Goal: Task Accomplishment & Management: Use online tool/utility

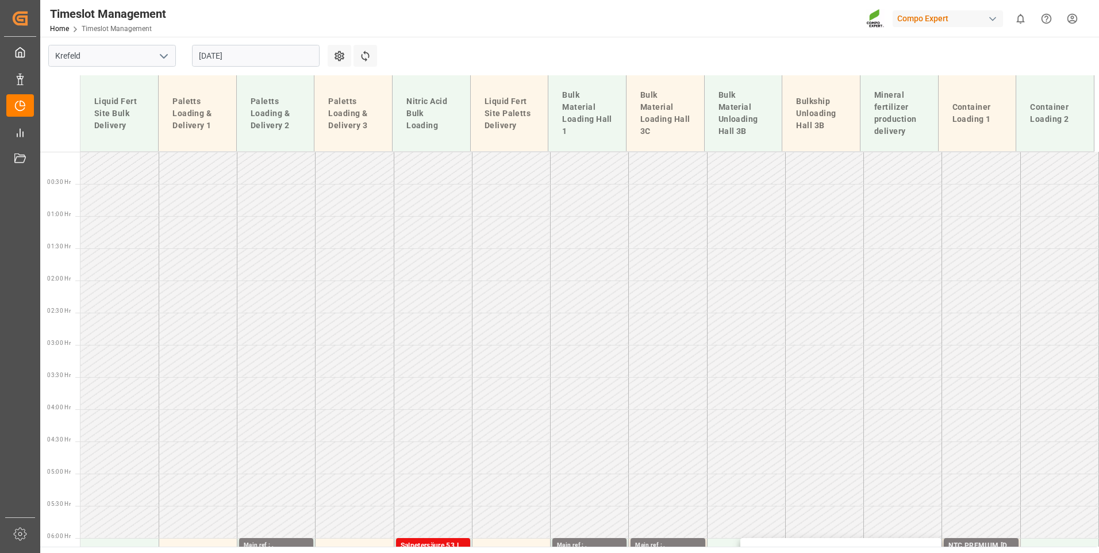
scroll to position [335, 0]
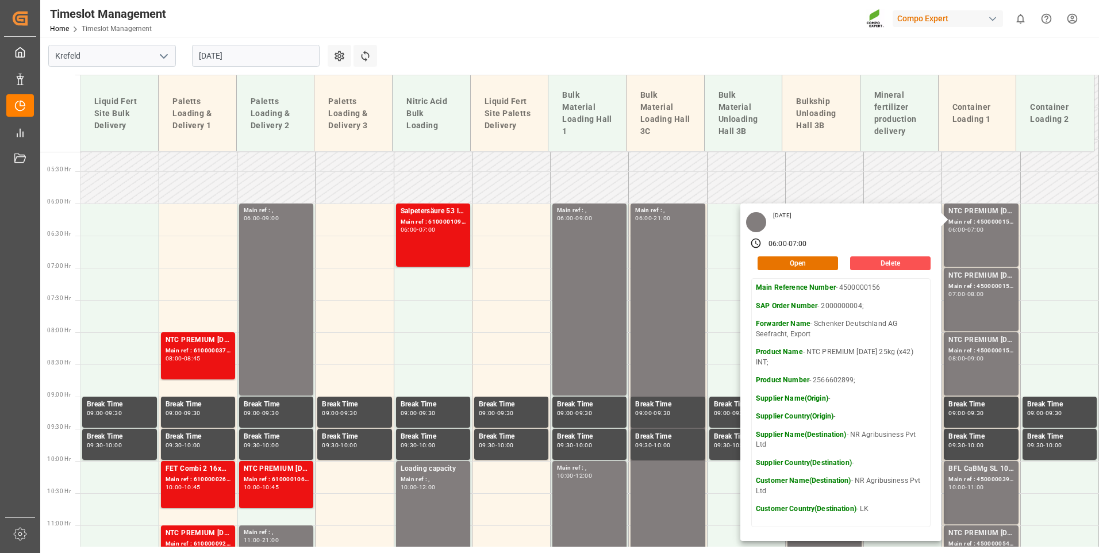
click at [241, 64] on input "[DATE]" at bounding box center [256, 56] width 128 height 22
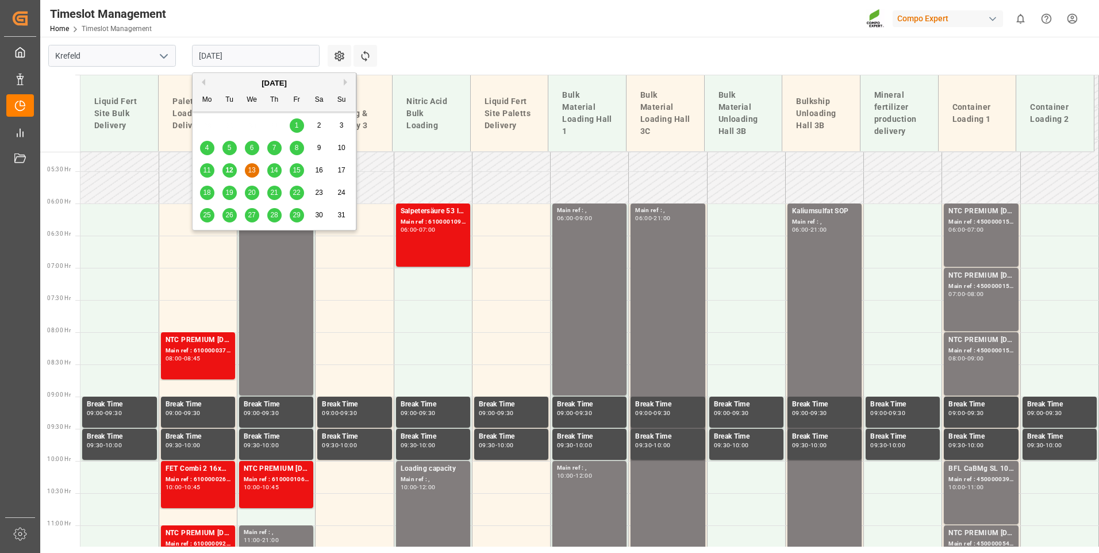
click at [203, 197] on span "18" at bounding box center [206, 193] width 7 height 8
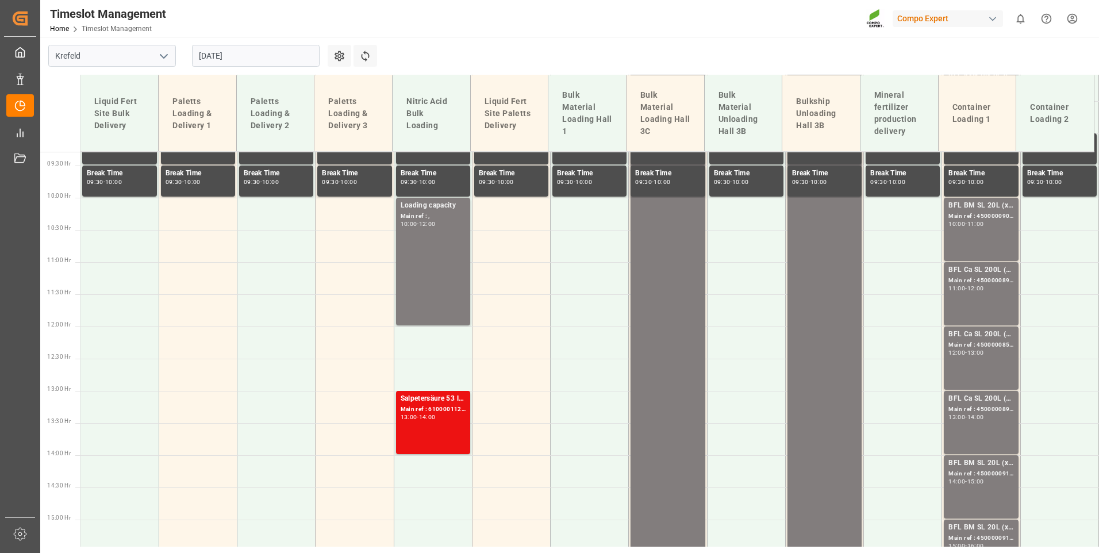
scroll to position [578, 0]
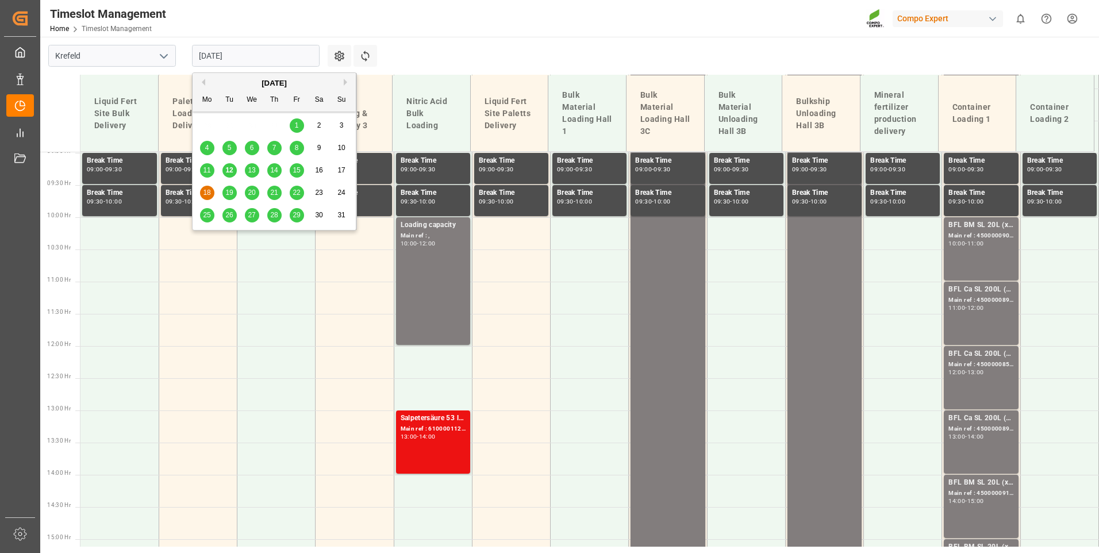
click at [243, 57] on input "[DATE]" at bounding box center [256, 56] width 128 height 22
click at [229, 196] on span "19" at bounding box center [228, 193] width 7 height 8
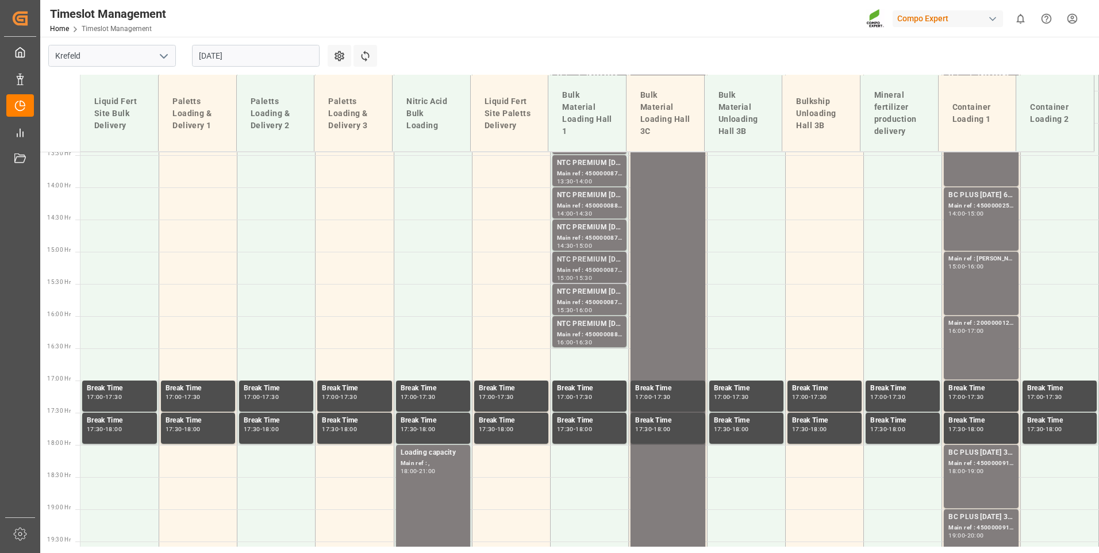
scroll to position [981, 0]
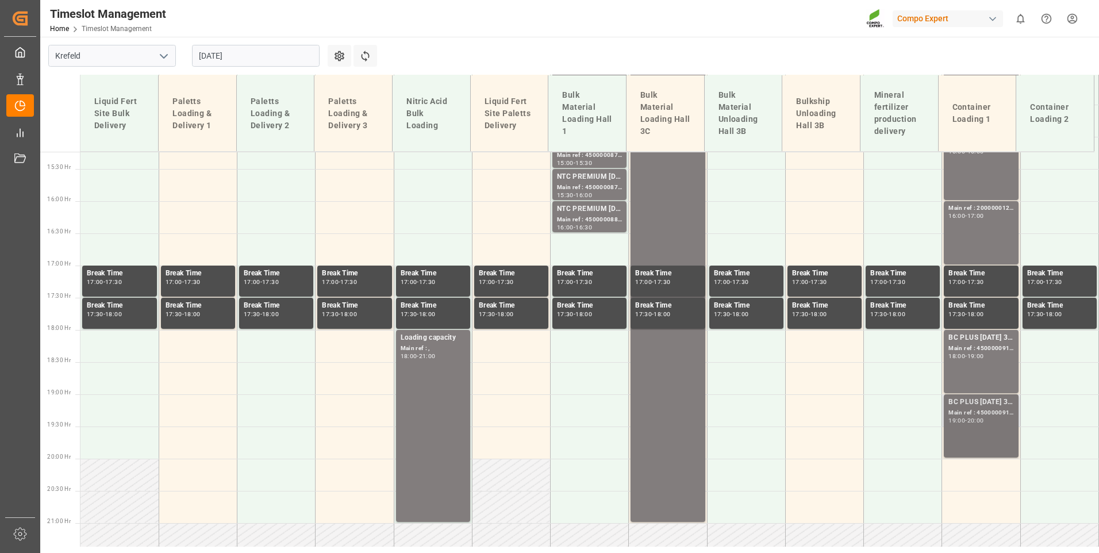
click at [979, 401] on div "BC PLUS [DATE] 3M 25kg (x42) WW;" at bounding box center [980, 402] width 65 height 11
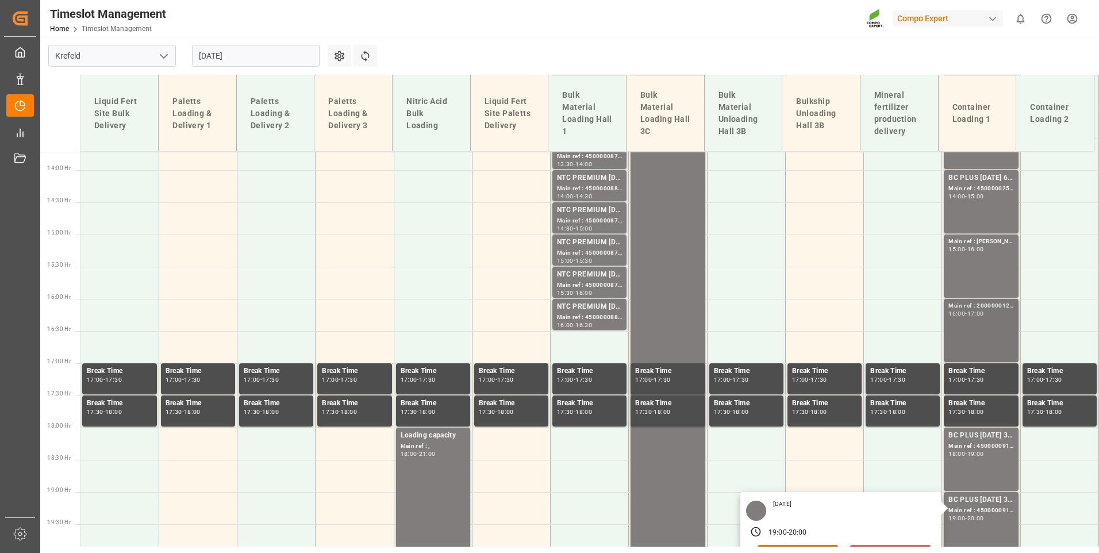
scroll to position [866, 0]
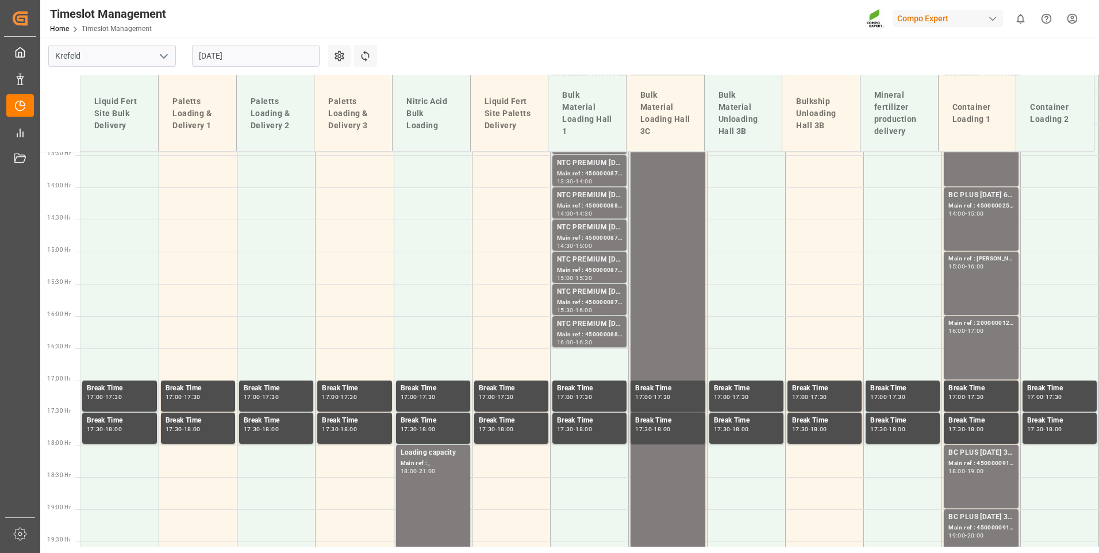
click at [959, 337] on div "Main ref : 2000000122, 16:00 - 17:00" at bounding box center [980, 347] width 65 height 59
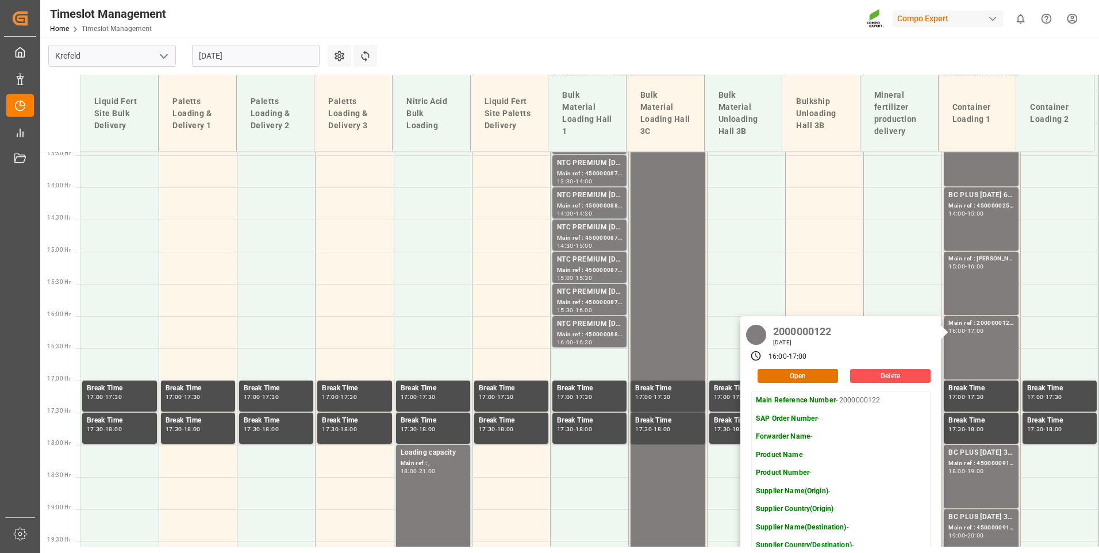
click at [241, 59] on input "[DATE]" at bounding box center [256, 56] width 128 height 22
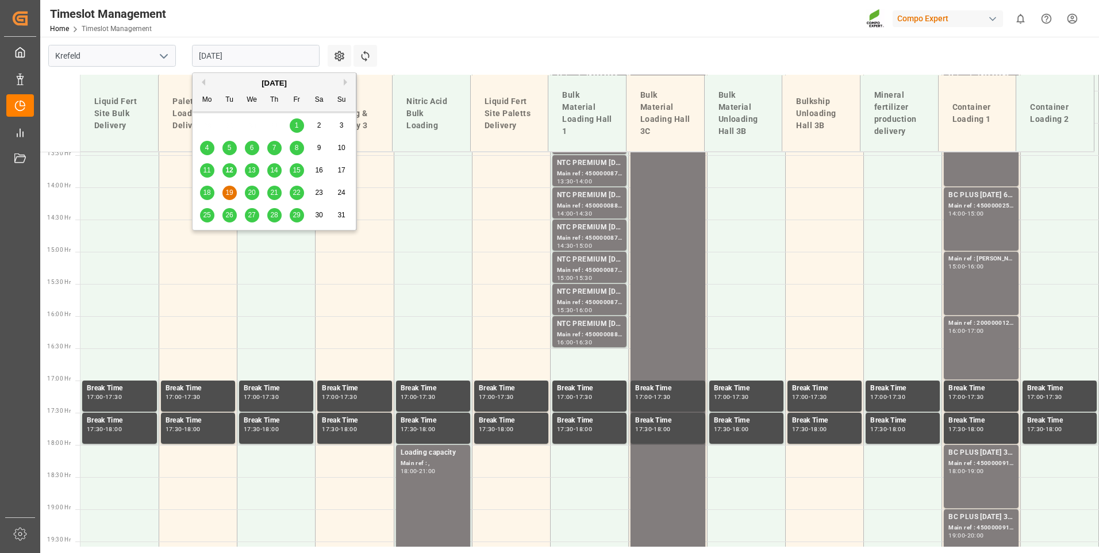
click at [294, 172] on span "15" at bounding box center [296, 170] width 7 height 8
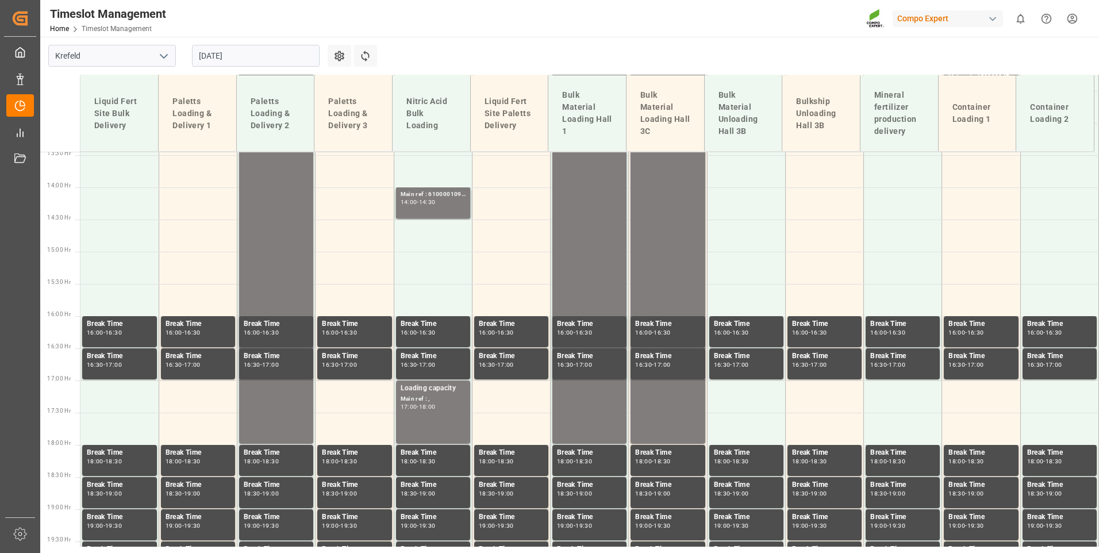
click at [272, 53] on input "[DATE]" at bounding box center [256, 56] width 128 height 22
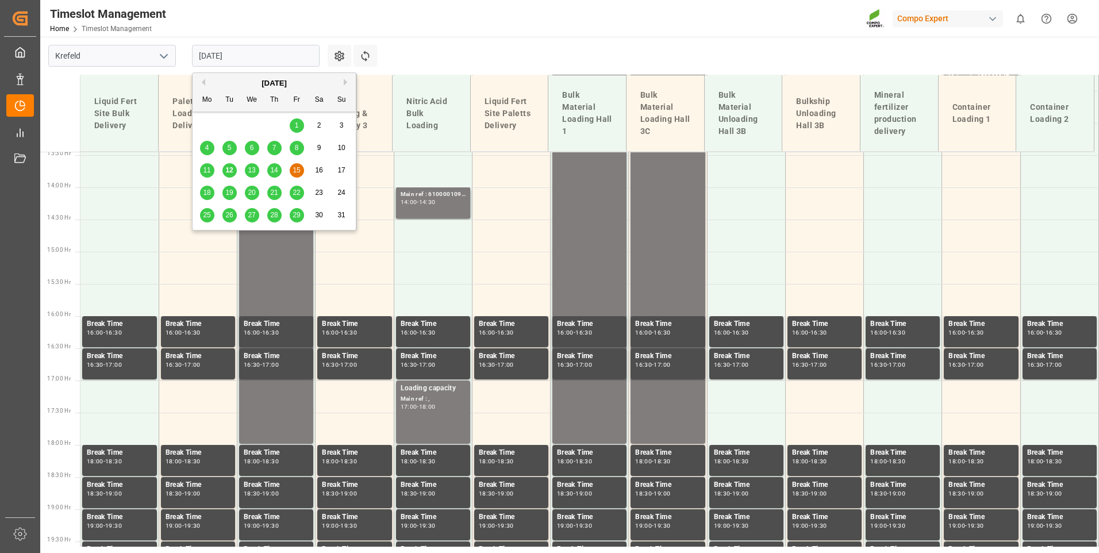
click at [227, 195] on span "19" at bounding box center [228, 193] width 7 height 8
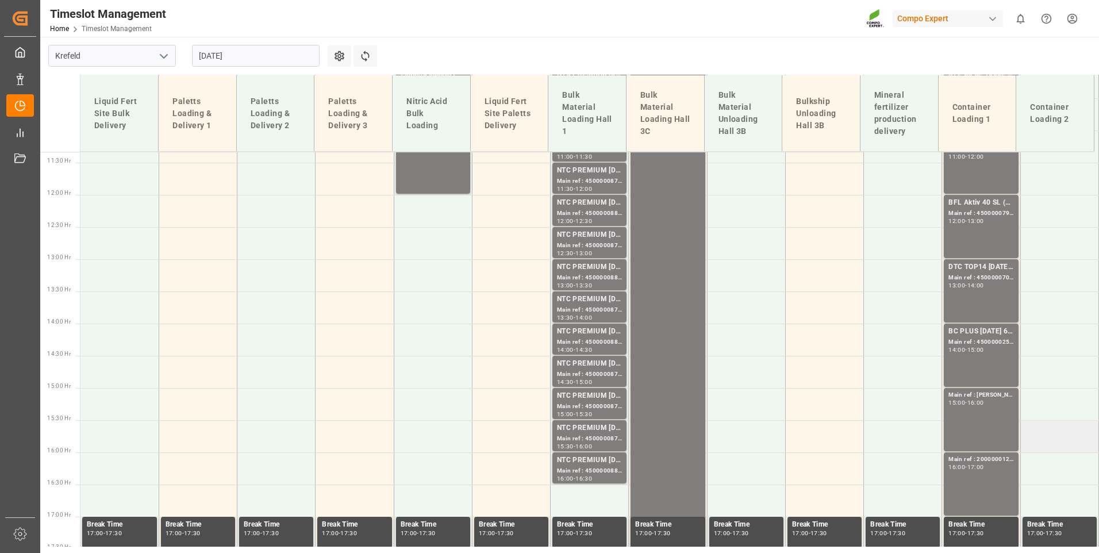
scroll to position [923, 0]
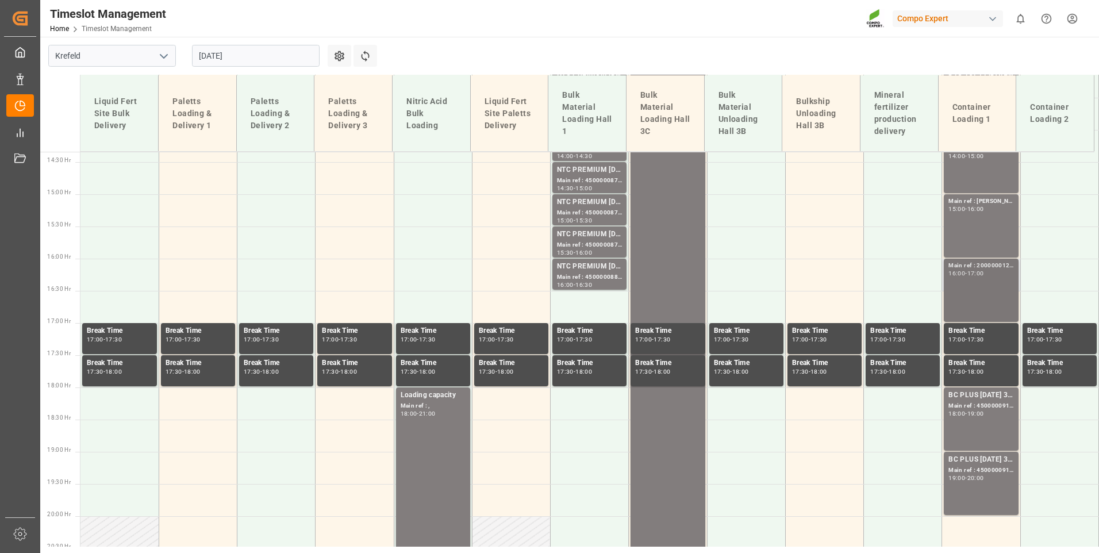
click at [992, 276] on div "16:00 - 17:00" at bounding box center [980, 274] width 65 height 6
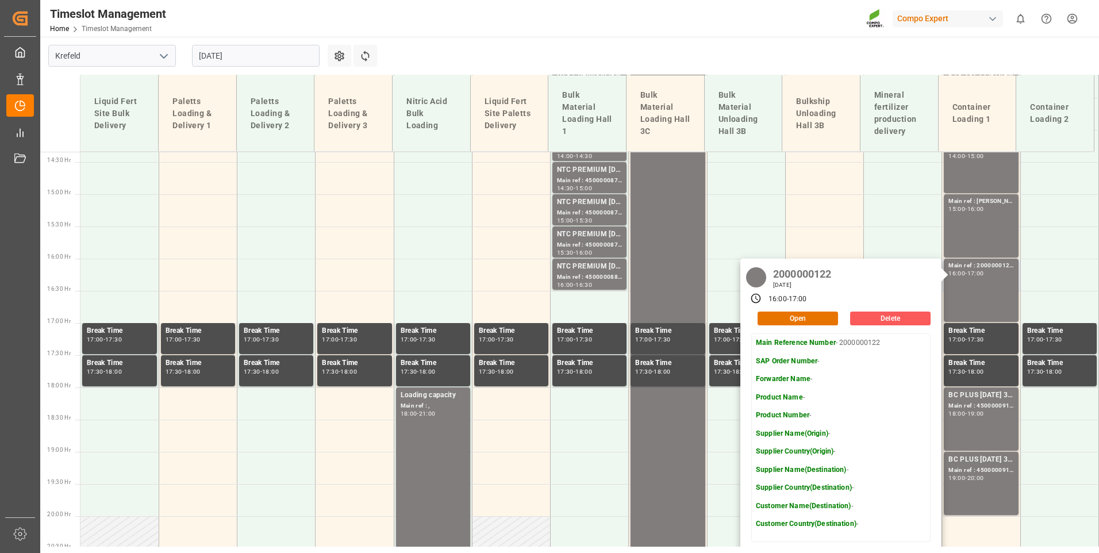
click at [907, 318] on button "Delete" at bounding box center [890, 319] width 80 height 14
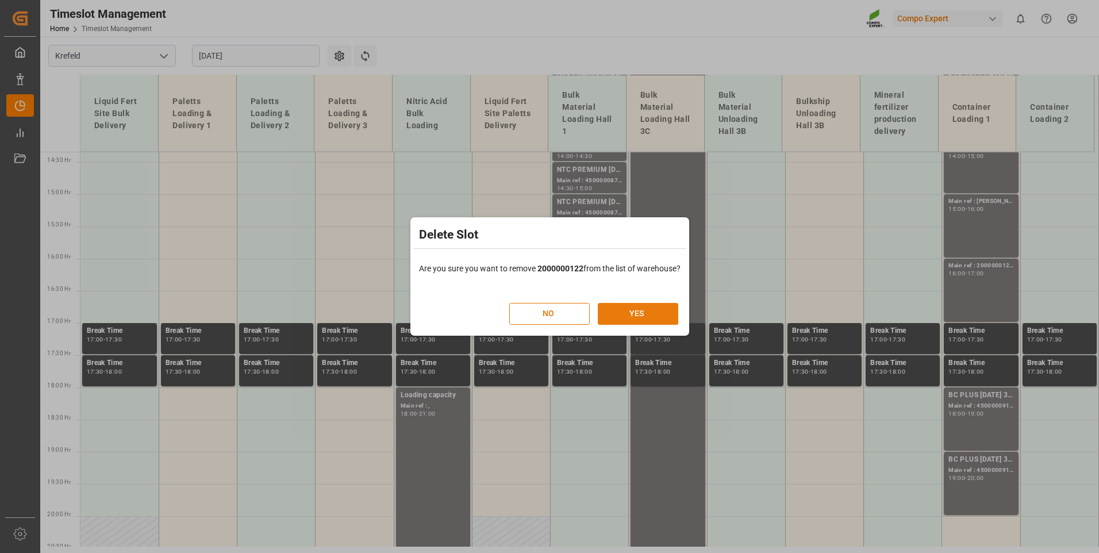
click at [662, 313] on button "YES" at bounding box center [638, 314] width 80 height 22
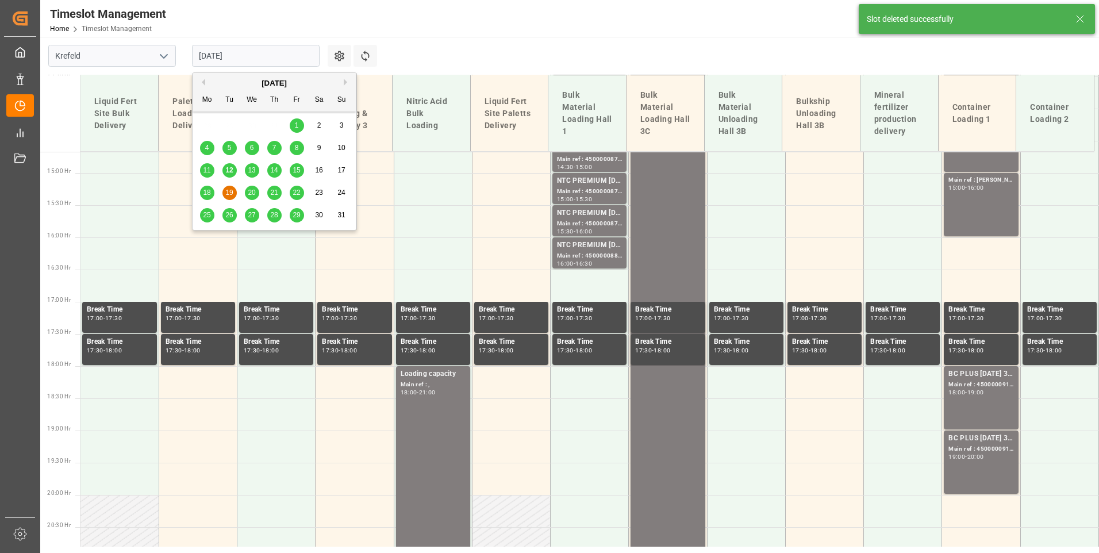
scroll to position [992, 0]
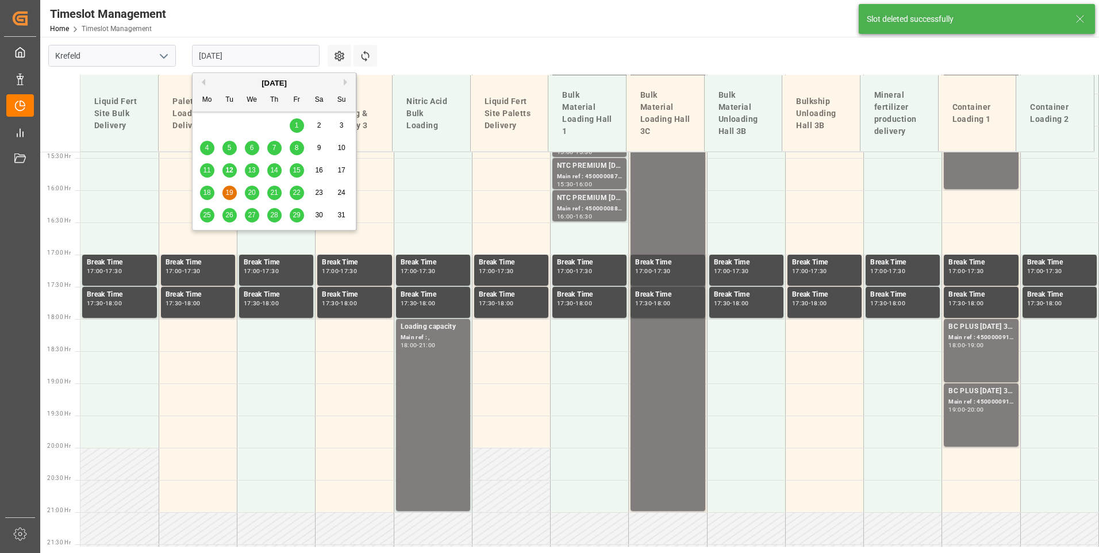
click at [297, 172] on span "15" at bounding box center [296, 170] width 7 height 8
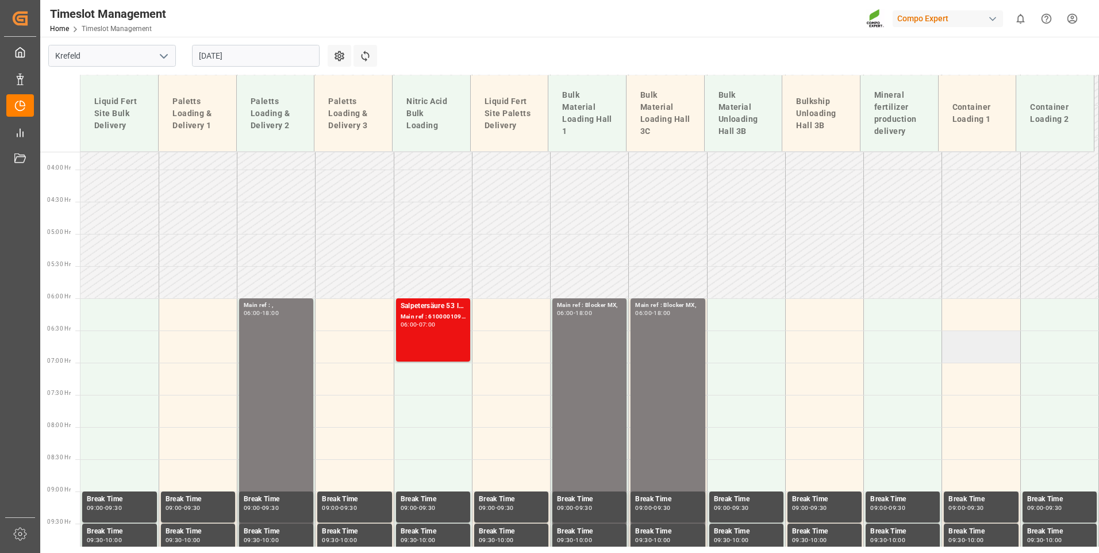
scroll to position [275, 0]
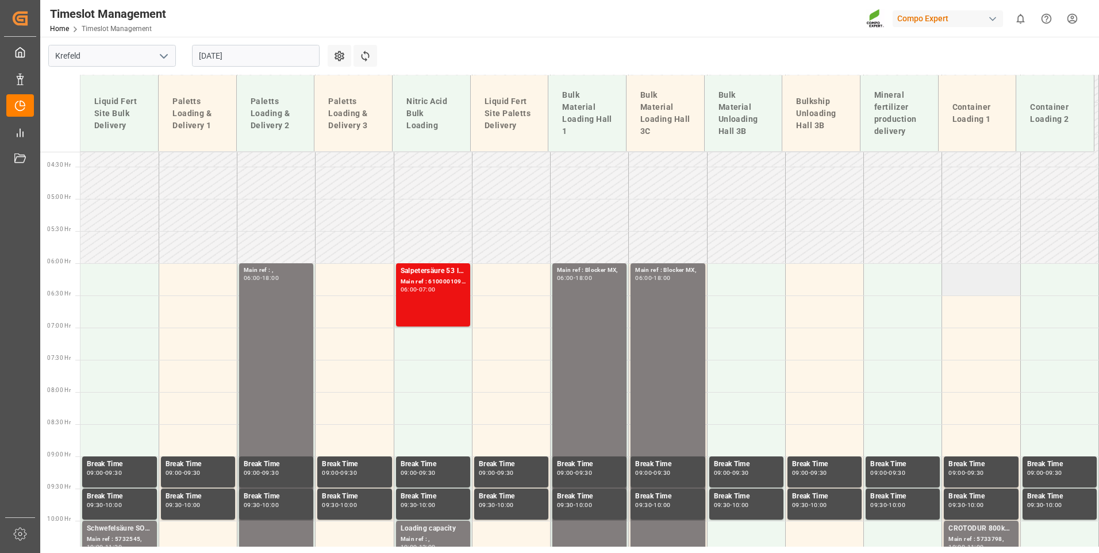
click at [961, 287] on td at bounding box center [981, 279] width 78 height 32
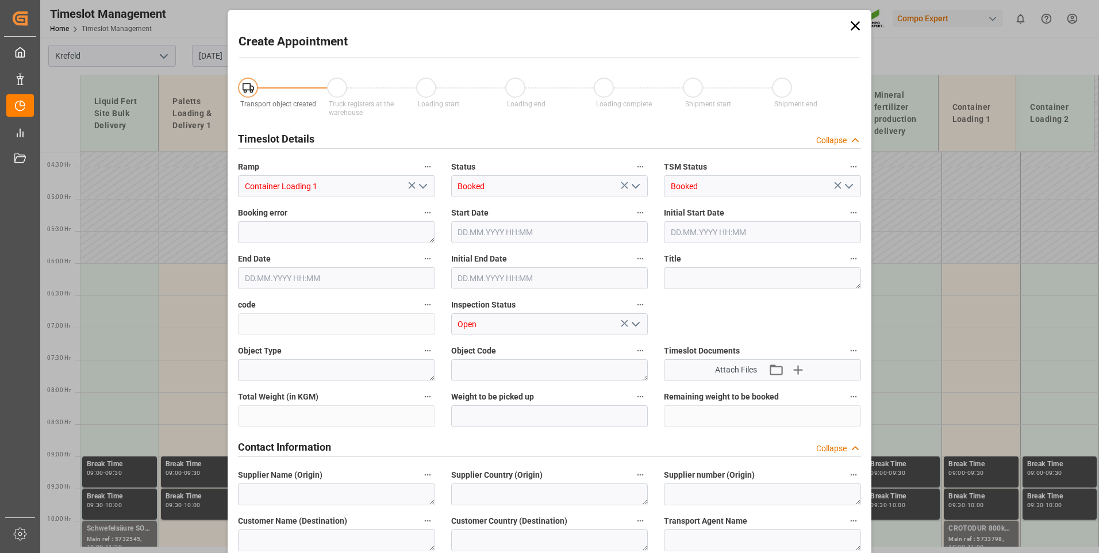
type input "[DATE] 06:00"
type input "[DATE] 06:30"
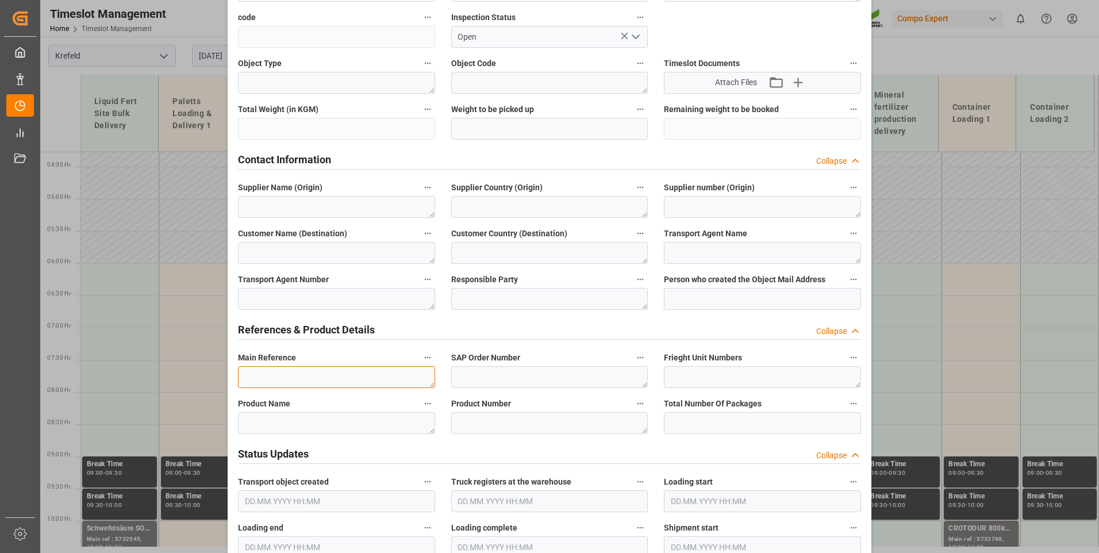
click at [276, 373] on textarea at bounding box center [336, 377] width 197 height 22
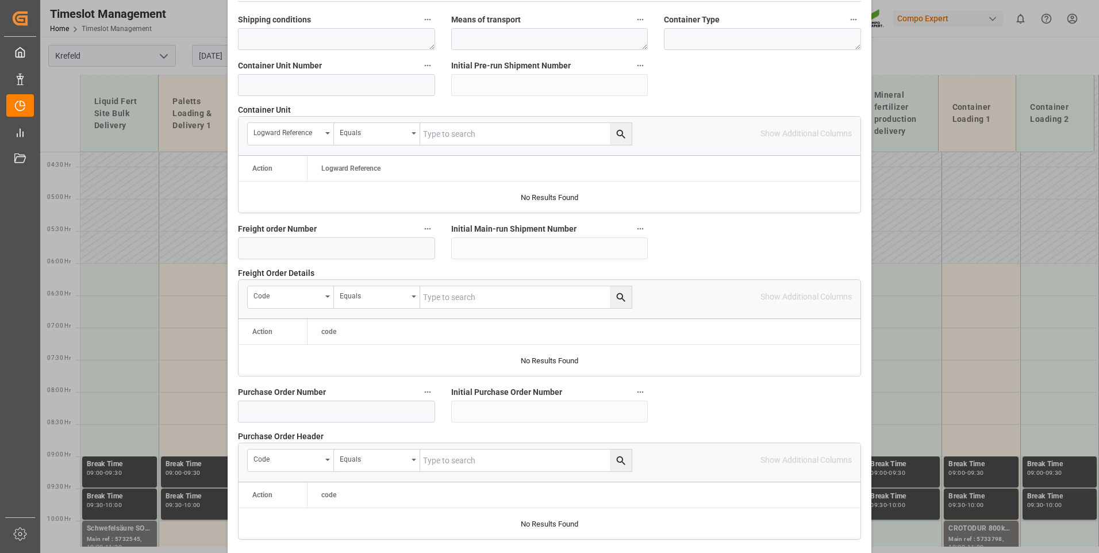
scroll to position [1042, 0]
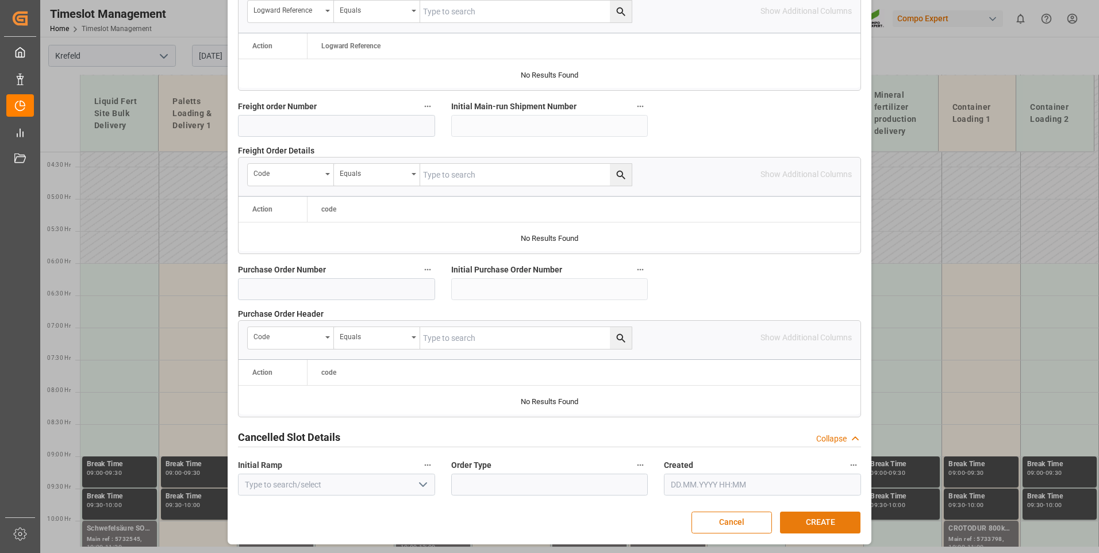
type textarea "2000000122"
click at [833, 523] on button "CREATE" at bounding box center [820, 523] width 80 height 22
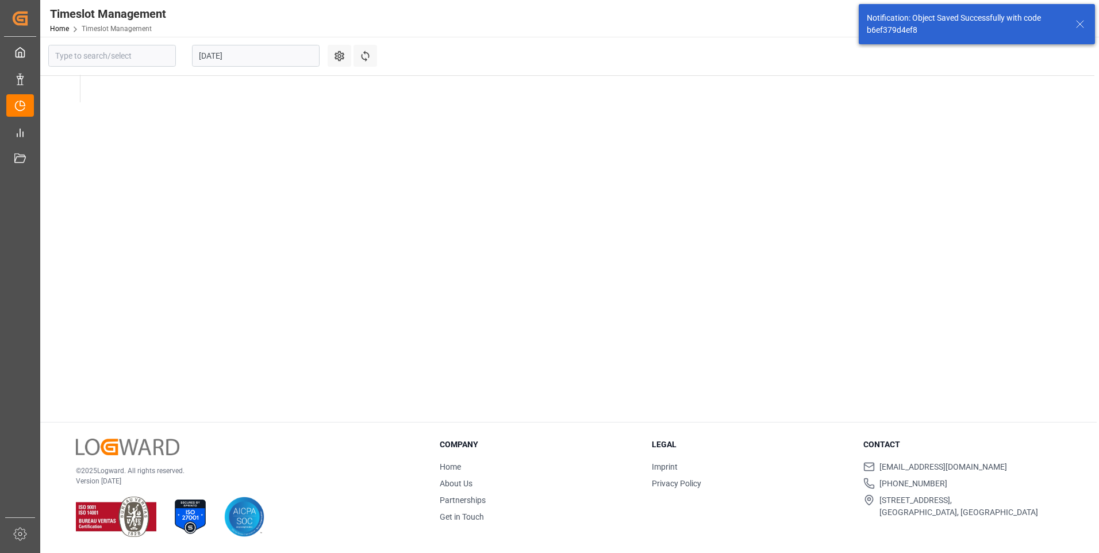
type input "Krefeld"
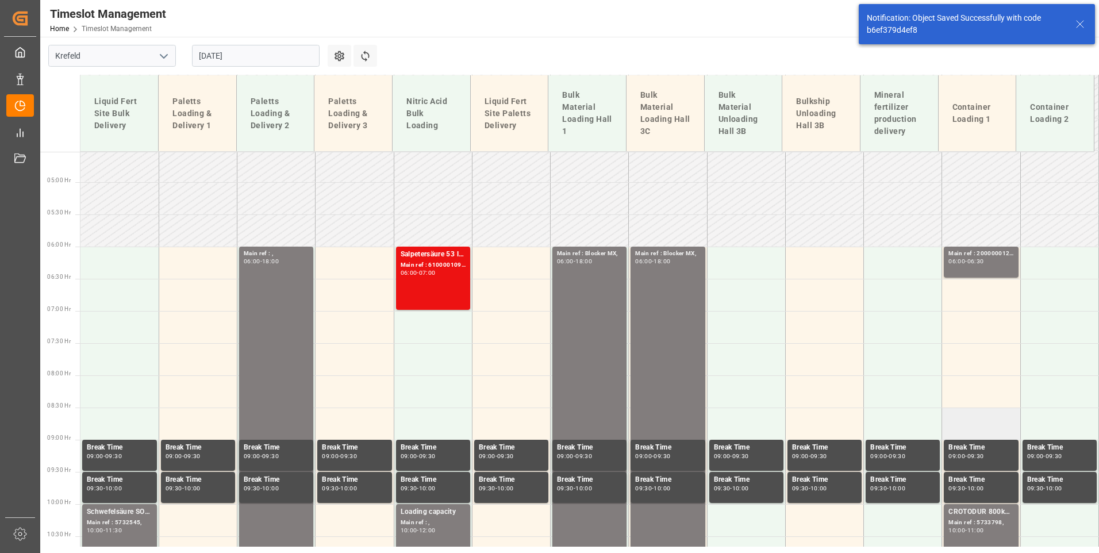
scroll to position [236, 0]
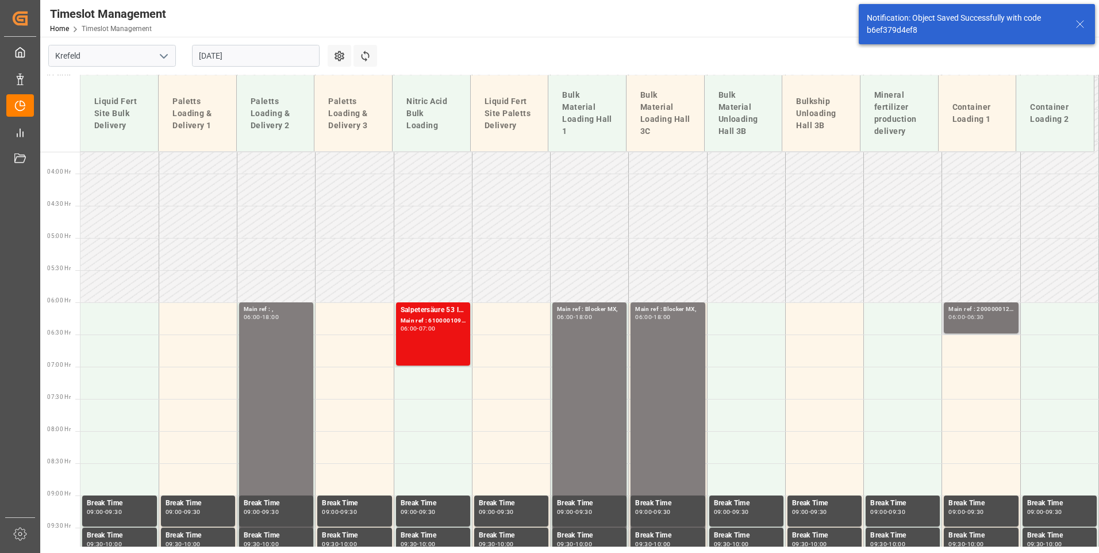
click at [971, 324] on div "Main ref : 2000000122, 06:00 - 06:30" at bounding box center [980, 318] width 65 height 26
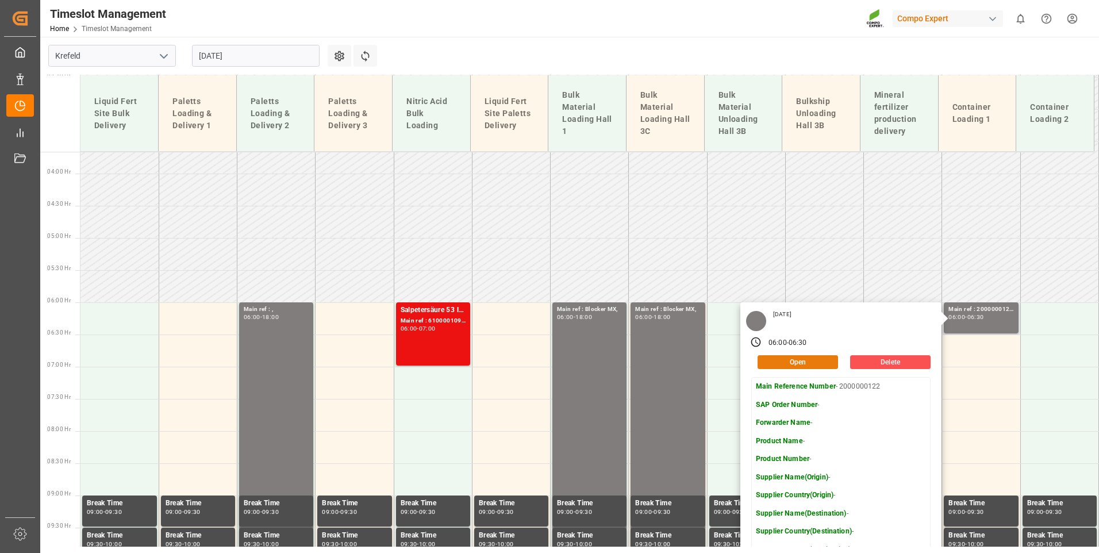
click at [800, 365] on button "Open" at bounding box center [798, 362] width 80 height 14
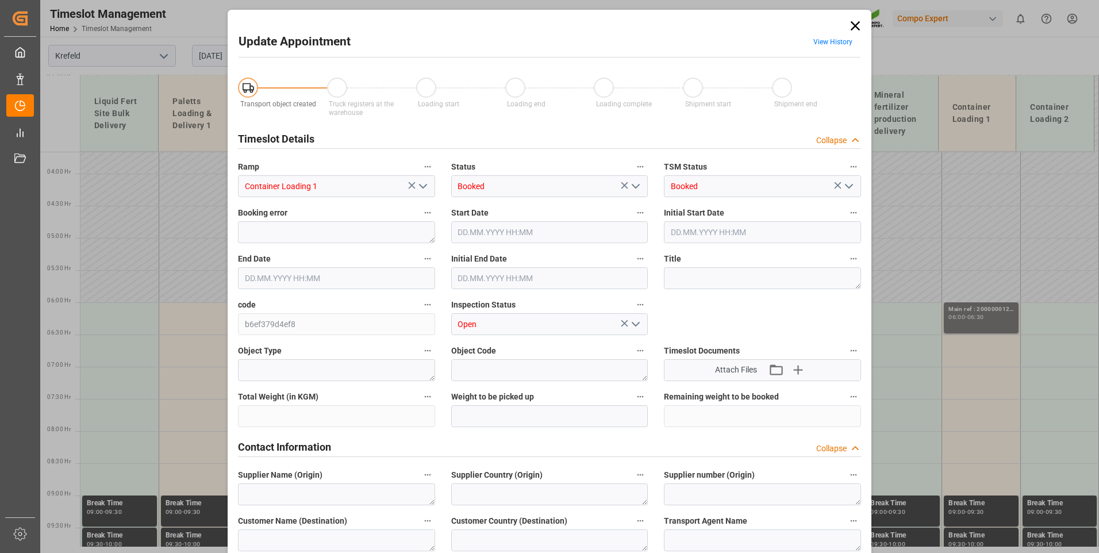
type input "[DATE] 06:00"
type input "[DATE] 06:30"
type input "[DATE] 11:39"
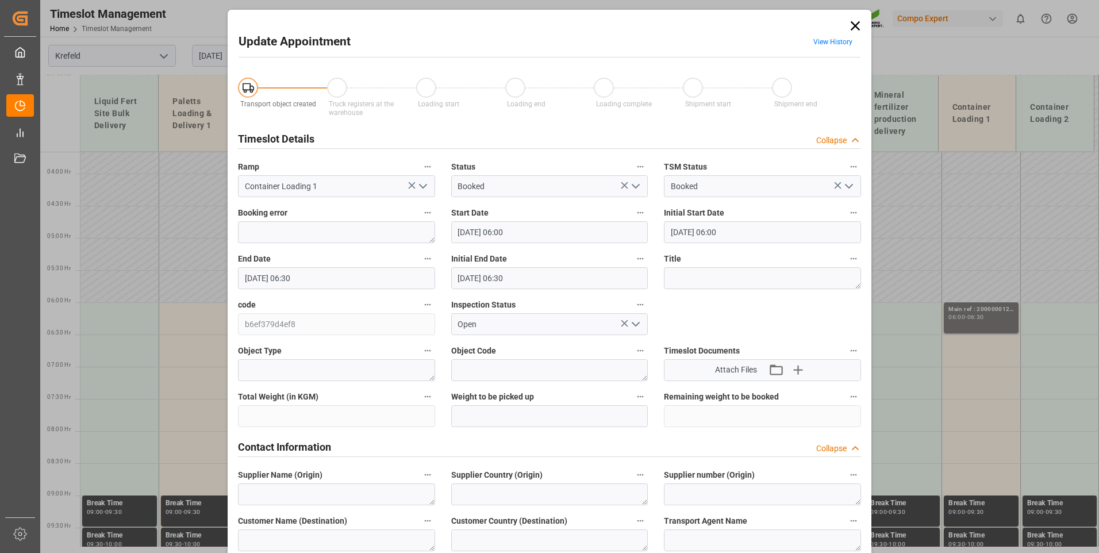
click at [339, 274] on input "[DATE] 06:30" at bounding box center [336, 278] width 197 height 22
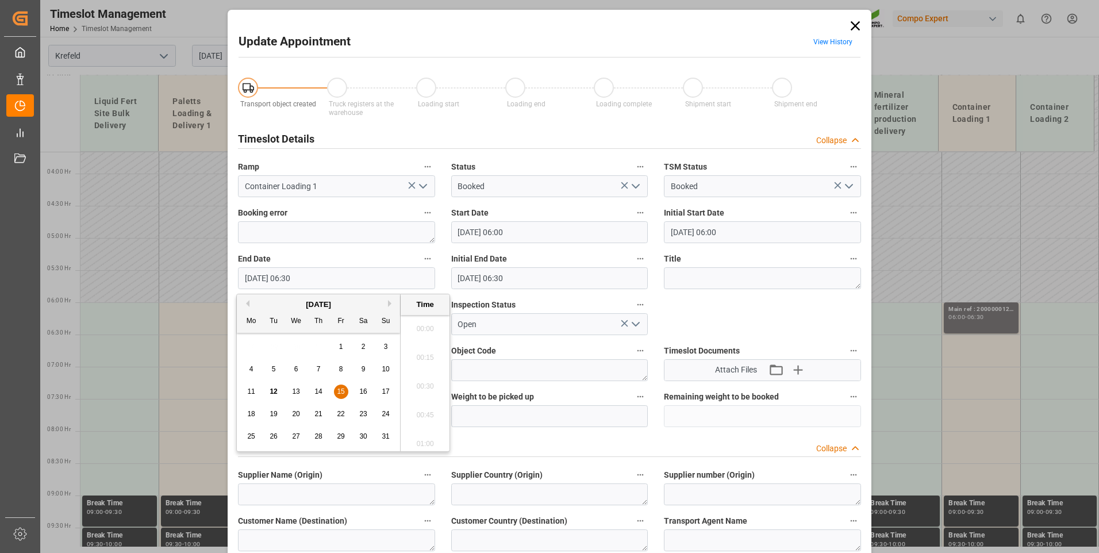
scroll to position [694, 0]
click at [341, 394] on span "15" at bounding box center [340, 391] width 7 height 8
click at [417, 387] on li "07:00" at bounding box center [425, 382] width 49 height 29
type input "[DATE] 07:00"
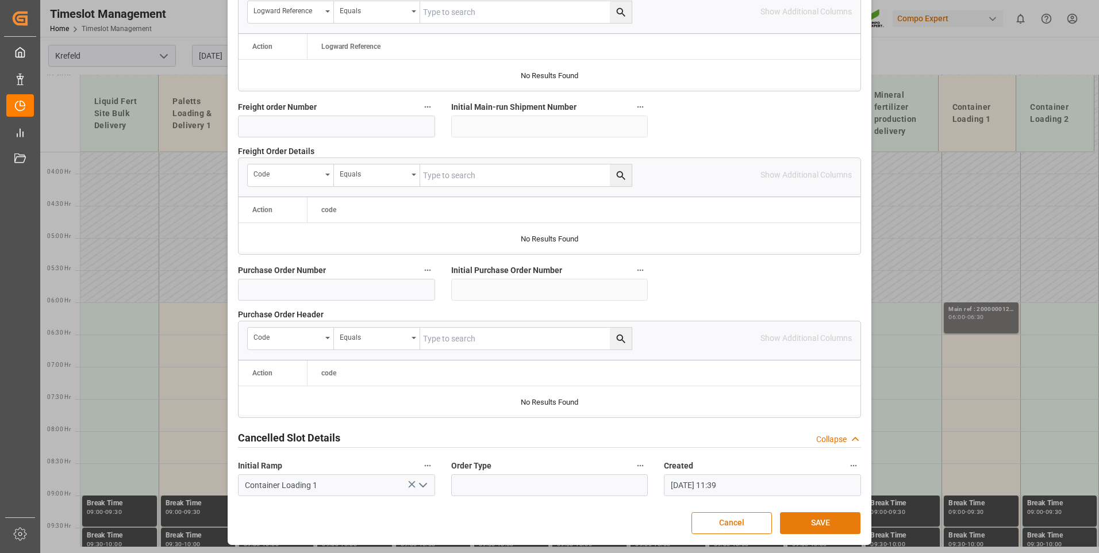
scroll to position [1042, 0]
click at [836, 520] on button "SAVE" at bounding box center [820, 523] width 80 height 22
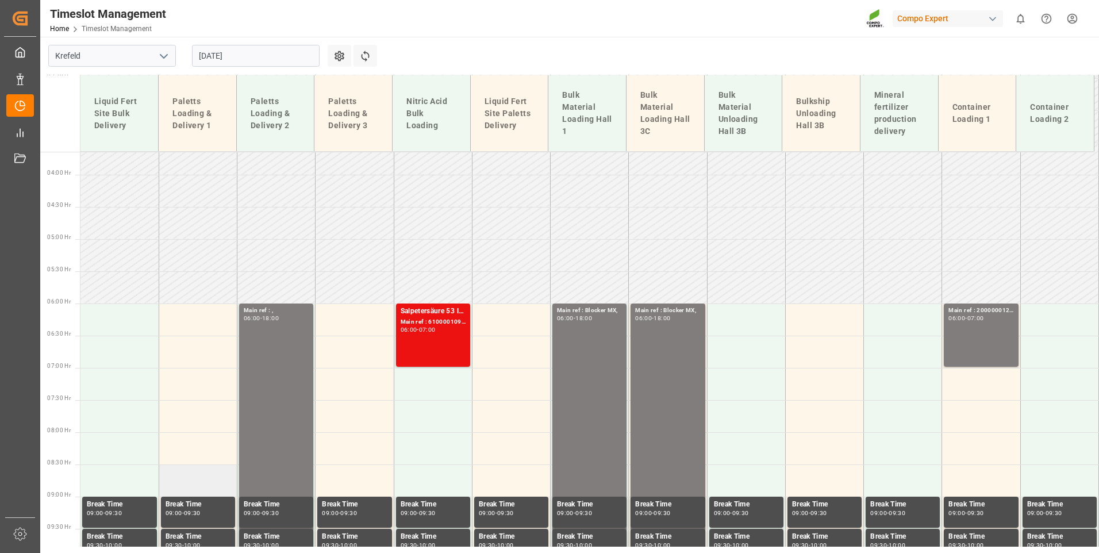
scroll to position [293, 0]
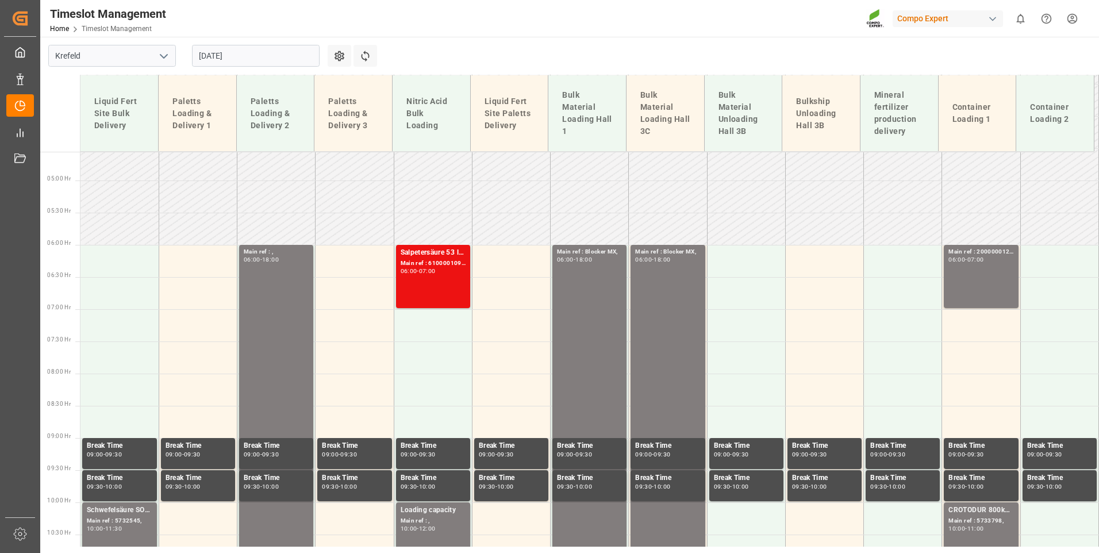
click at [253, 50] on input "[DATE]" at bounding box center [256, 56] width 128 height 22
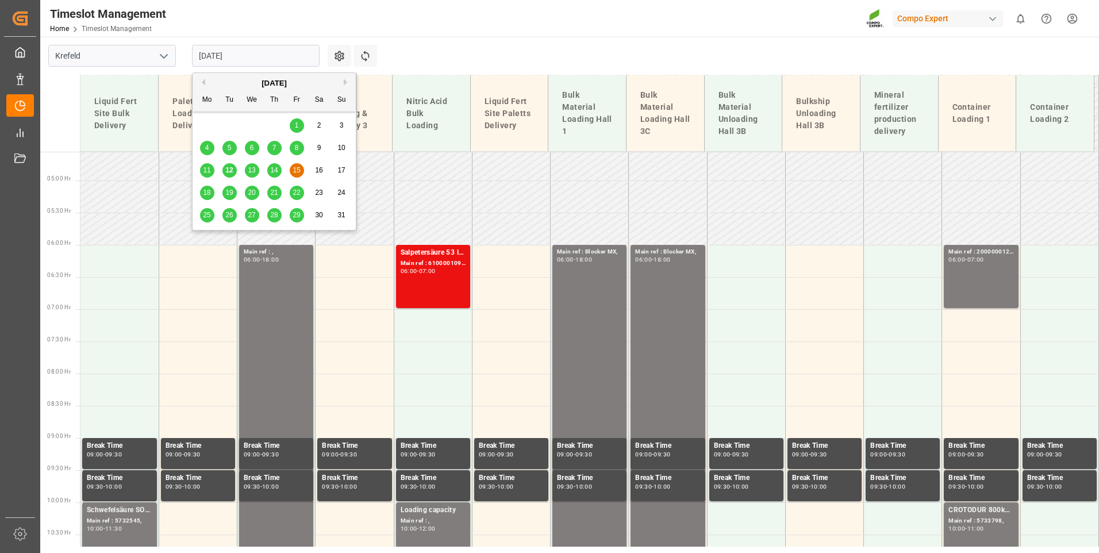
click at [253, 173] on span "13" at bounding box center [251, 170] width 7 height 8
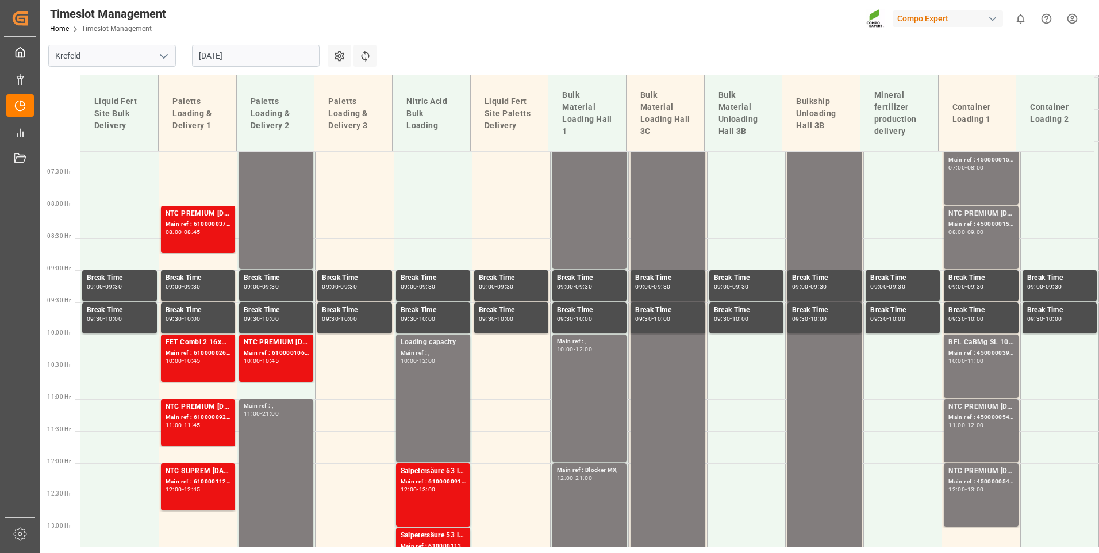
scroll to position [463, 0]
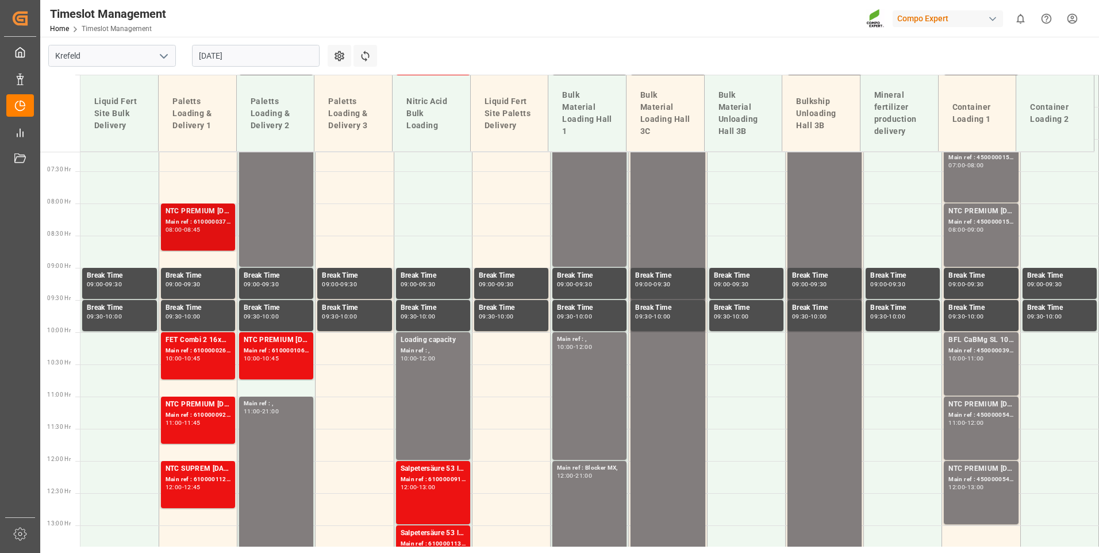
click at [194, 233] on div "08:00 - 08:45" at bounding box center [198, 230] width 65 height 6
click at [193, 353] on div "Main ref : 6100000264, 4510352522; 2000000197;" at bounding box center [198, 351] width 65 height 10
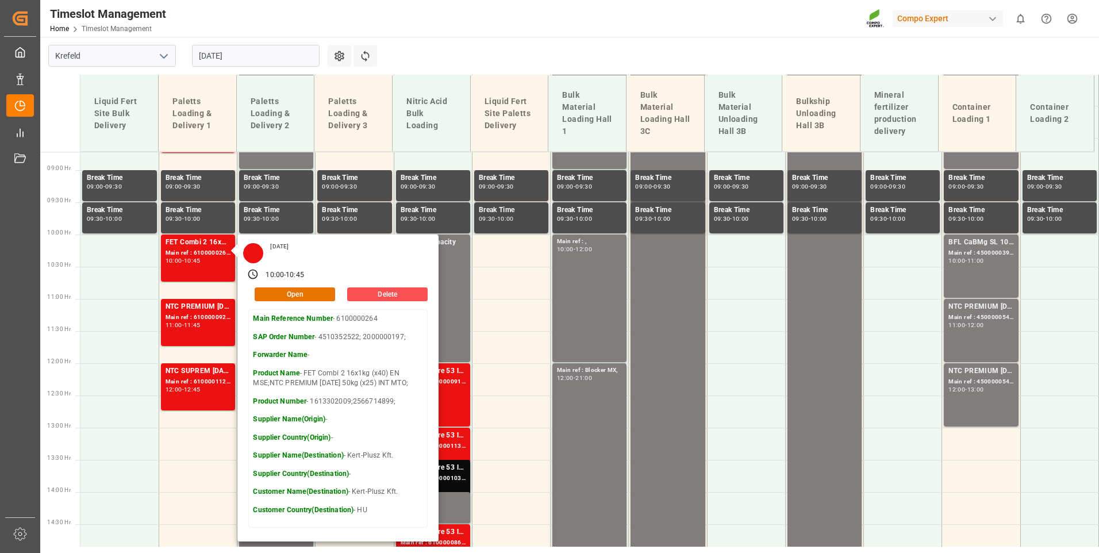
scroll to position [578, 0]
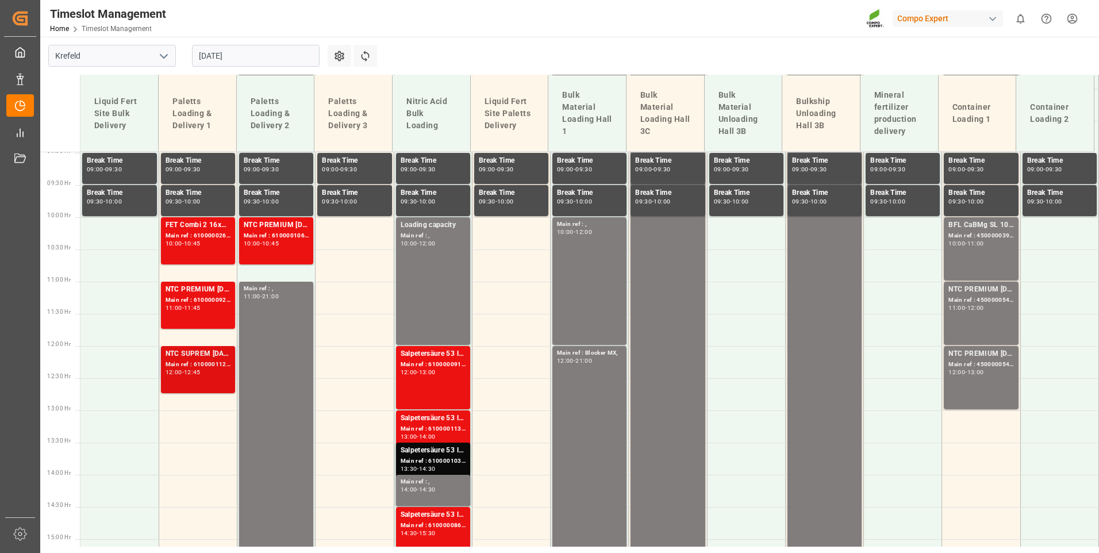
click at [225, 360] on div "Main ref : 6100001122, 2000000939;" at bounding box center [198, 365] width 65 height 10
click at [209, 312] on div "NTC PREMIUM [DATE] 50kg (x25) INT MTO; Main ref : 6100000923, 2000000197; 11:00…" at bounding box center [198, 305] width 65 height 43
click at [190, 238] on div "Main ref : 6100000264, 4510352522; 2000000197;" at bounding box center [198, 236] width 65 height 10
click at [193, 304] on div "Main ref : 6100000923, 2000000197;" at bounding box center [198, 300] width 65 height 10
click at [210, 247] on div "FET Combi 2 16x1kg (x40) EN MSE;NTC PREMIUM [DATE] 50kg (x25) INT MTO; Main ref…" at bounding box center [198, 241] width 65 height 43
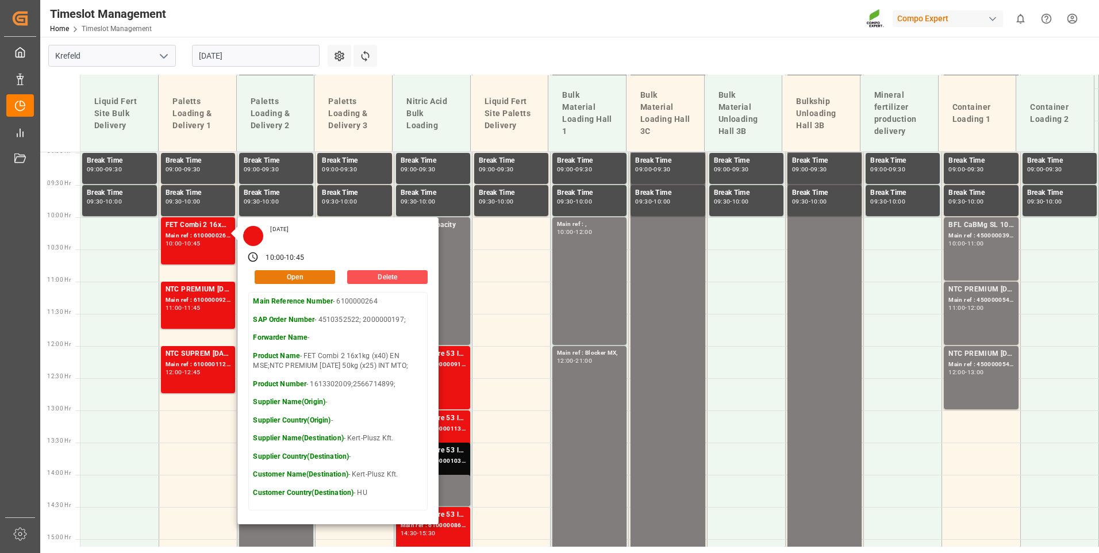
click at [309, 276] on button "Open" at bounding box center [295, 277] width 80 height 14
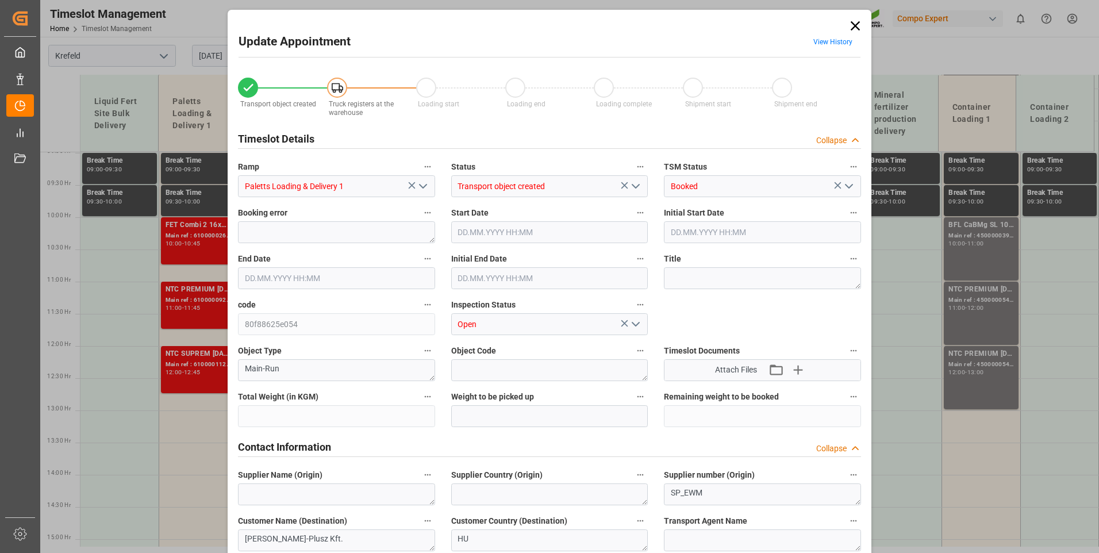
type input "25028"
type input "0"
type input "[DATE] 10:00"
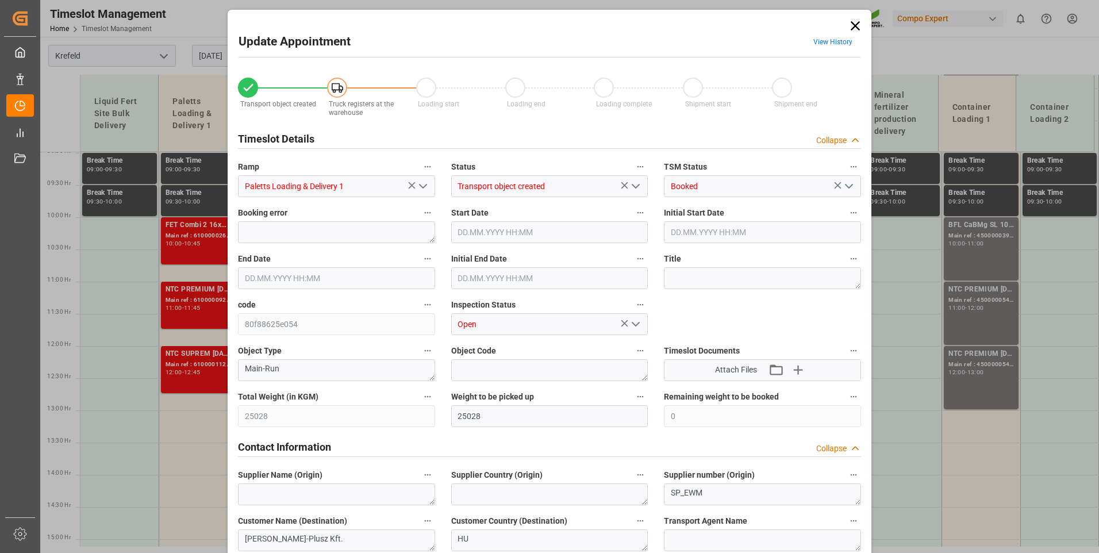
type input "[DATE] 10:00"
type input "[DATE] 10:45"
type input "[DATE] 10:30"
type input "[DATE] 15:06"
type input "[DATE] 08:12"
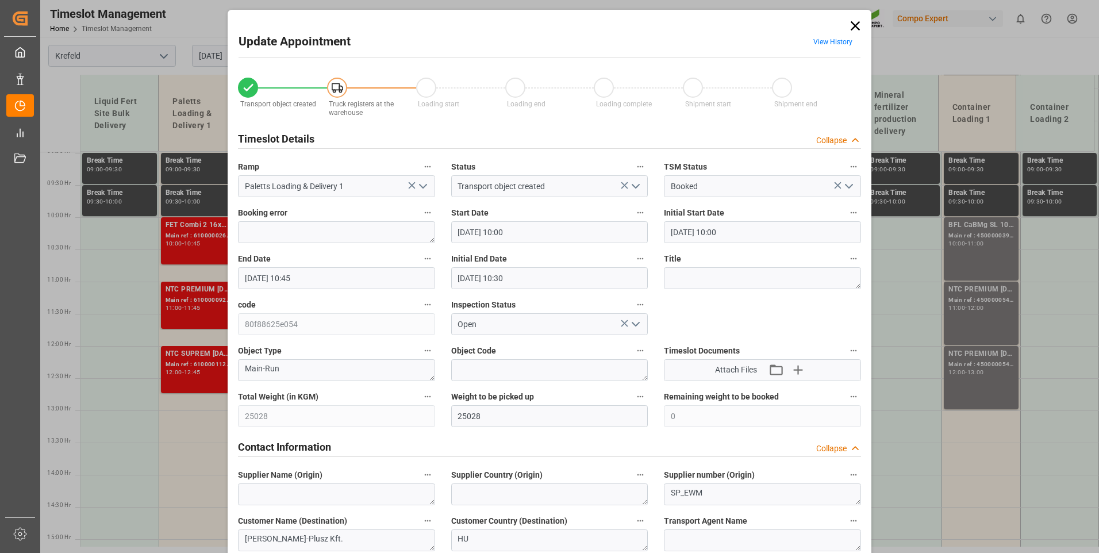
click at [817, 47] on span "View History" at bounding box center [832, 44] width 55 height 22
click at [817, 45] on link "View History" at bounding box center [832, 42] width 39 height 8
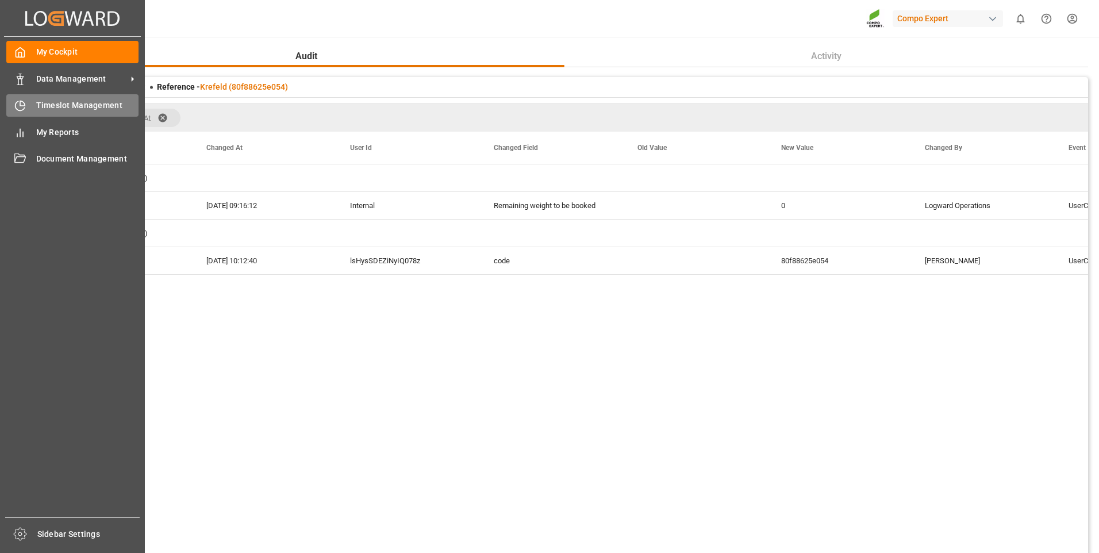
click at [53, 96] on div "Timeslot Management Timeslot Management" at bounding box center [72, 105] width 132 height 22
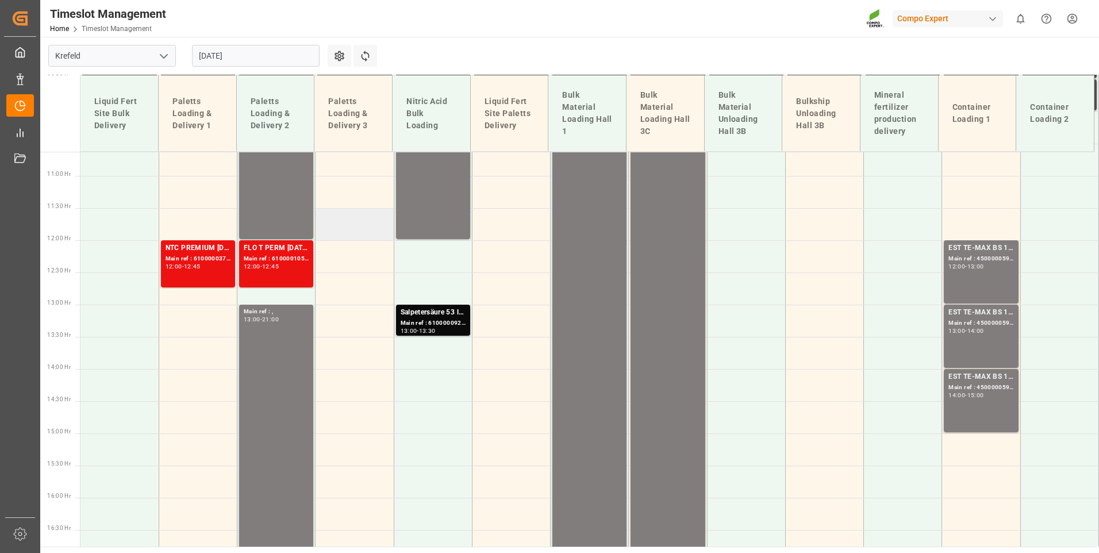
scroll to position [693, 0]
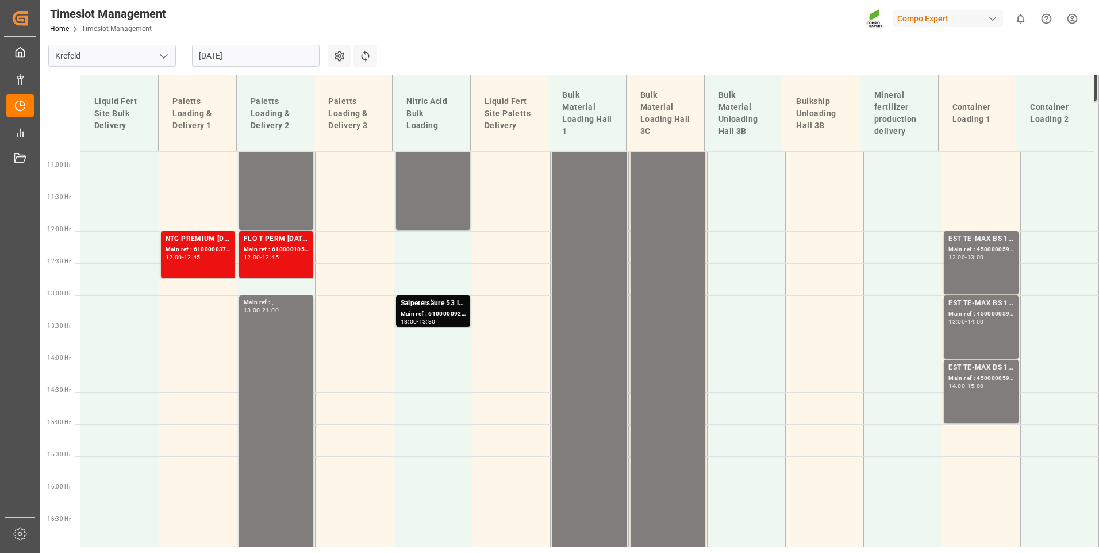
click at [262, 57] on input "[DATE]" at bounding box center [256, 56] width 128 height 22
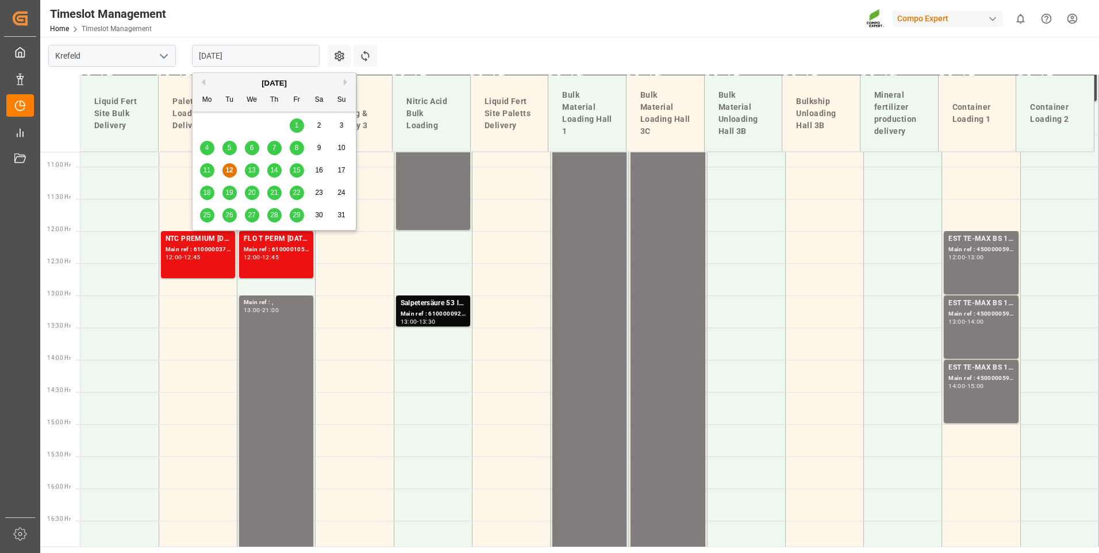
click at [253, 164] on div "13" at bounding box center [252, 171] width 14 height 14
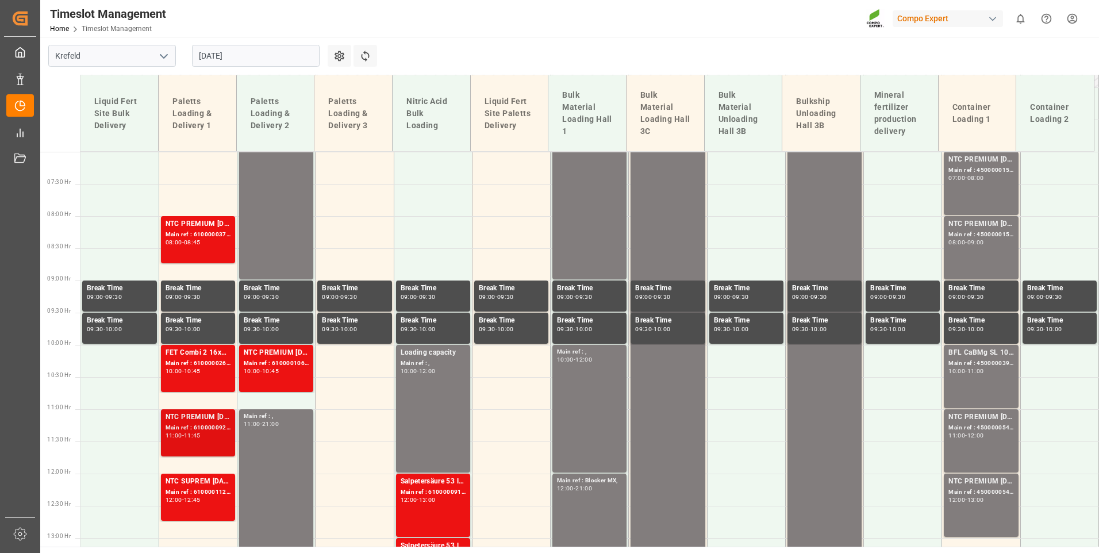
scroll to position [521, 0]
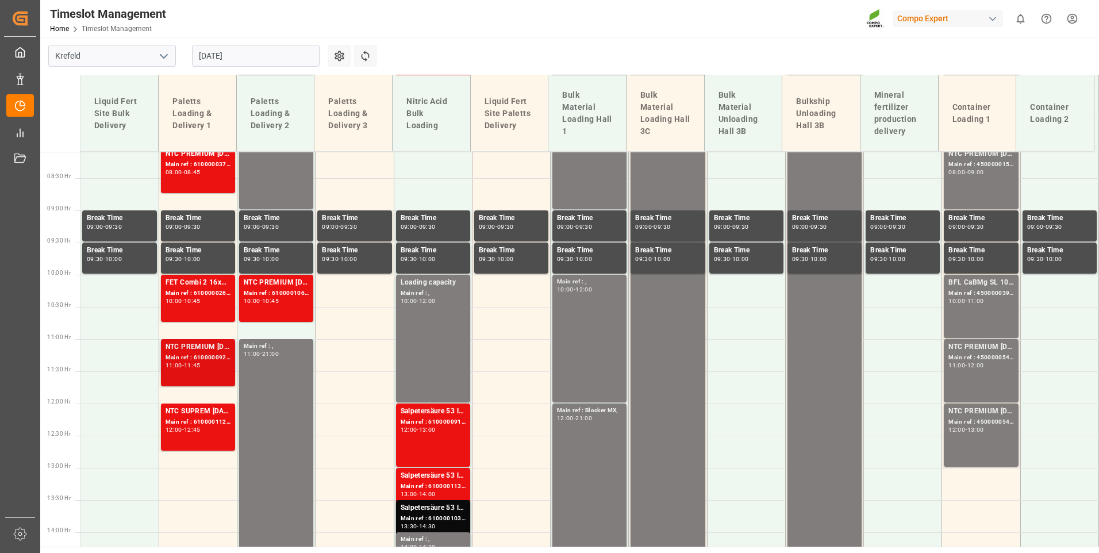
click at [213, 361] on div "Main ref : 6100000923, 2000000197;" at bounding box center [198, 358] width 65 height 10
click at [196, 416] on div "NTC SUPREM [DATE]+3+TE 600kg BB;FTL S NK 8-0-24 25kg (x40) INT;FTL SP 18-5-8 25…" at bounding box center [198, 411] width 65 height 11
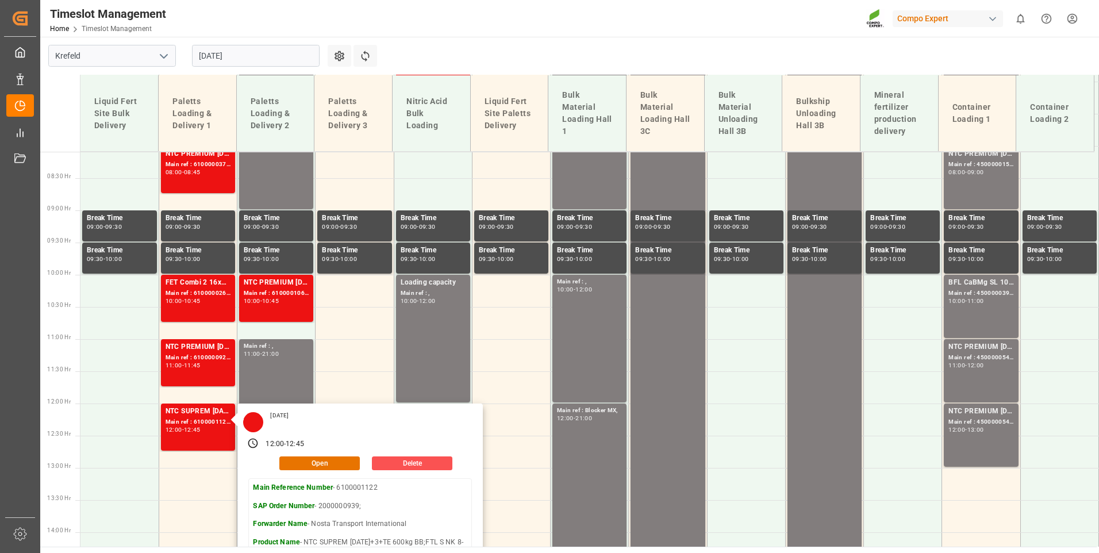
click at [527, 61] on main "Krefeld [DATE] Settings Refresh Time Slots Liquid Fert Site Bulk Delivery Palet…" at bounding box center [568, 292] width 1057 height 510
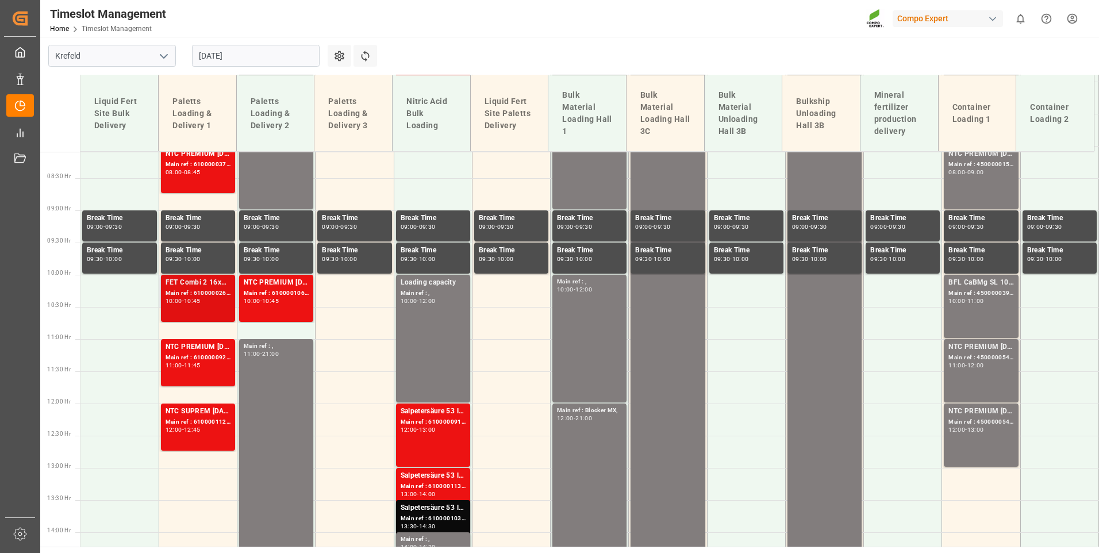
click at [204, 304] on div "10:00 - 10:45" at bounding box center [198, 301] width 65 height 6
click at [189, 438] on div "NTC SUPREM [DATE]+3+TE 600kg BB;FTL S NK 8-0-24 25kg (x40) INT;FTL SP 18-5-8 25…" at bounding box center [198, 427] width 65 height 43
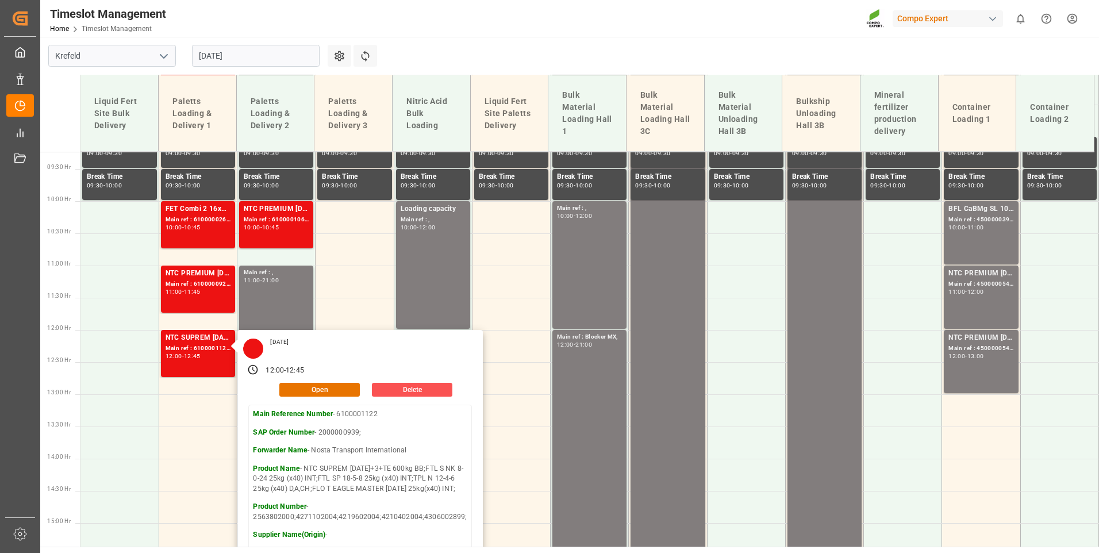
scroll to position [406, 0]
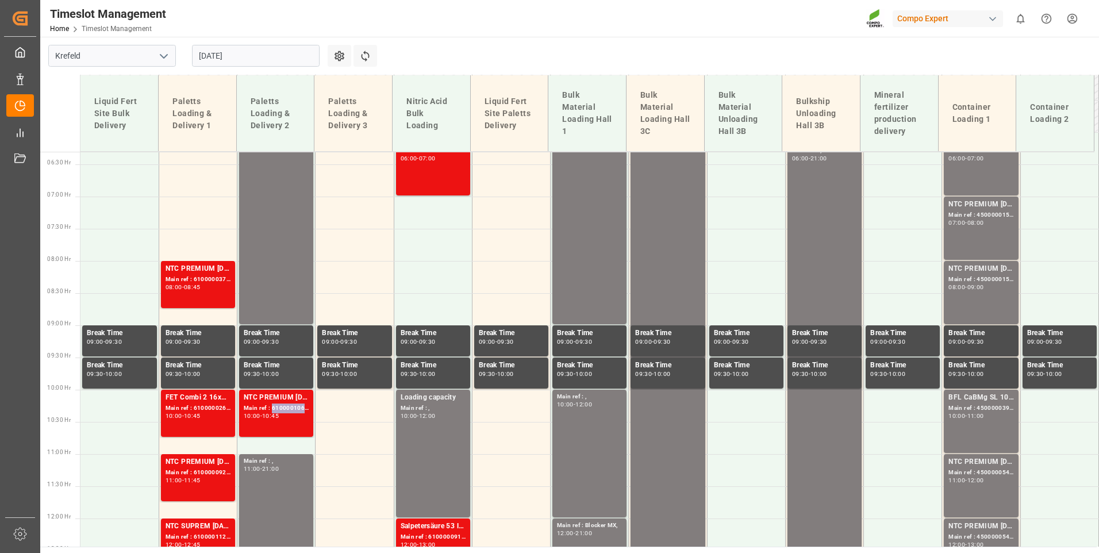
click at [298, 413] on div "Main ref : 6100001061, 2000000536;" at bounding box center [276, 409] width 65 height 10
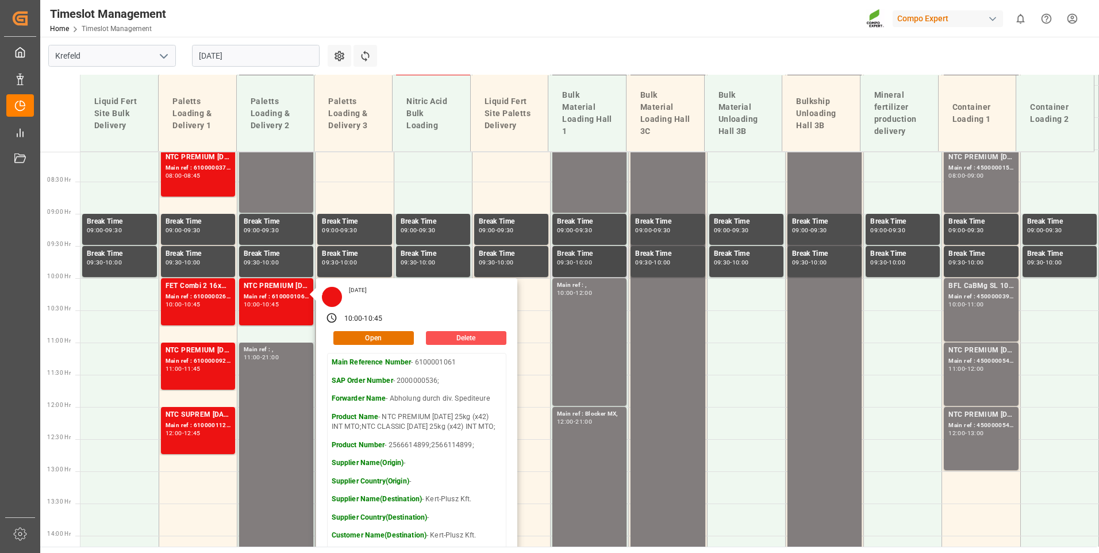
scroll to position [521, 0]
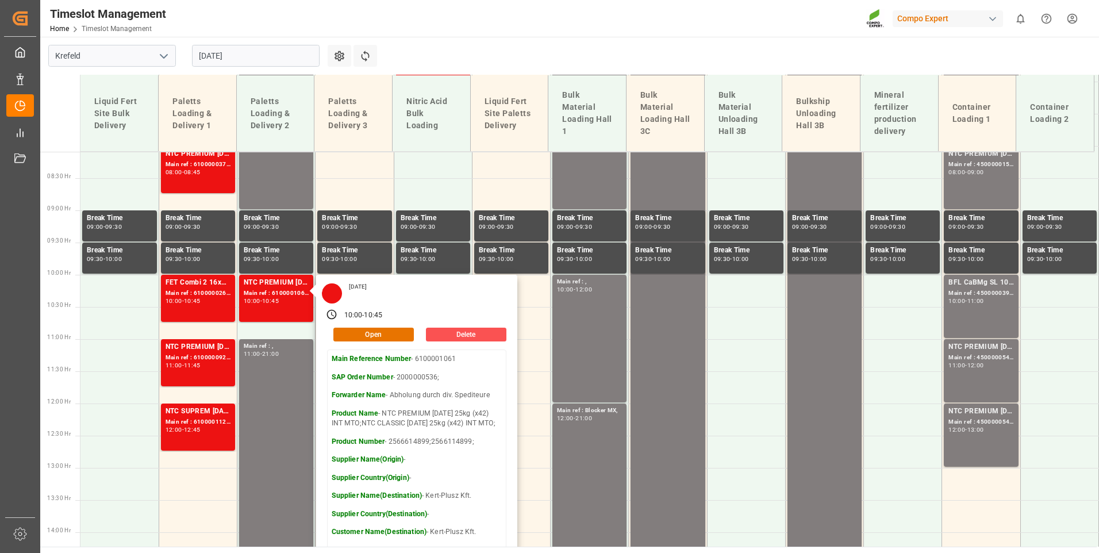
click at [581, 64] on main "Krefeld [DATE] Settings Refresh Time Slots Liquid Fert Site Bulk Delivery Palet…" at bounding box center [568, 292] width 1057 height 510
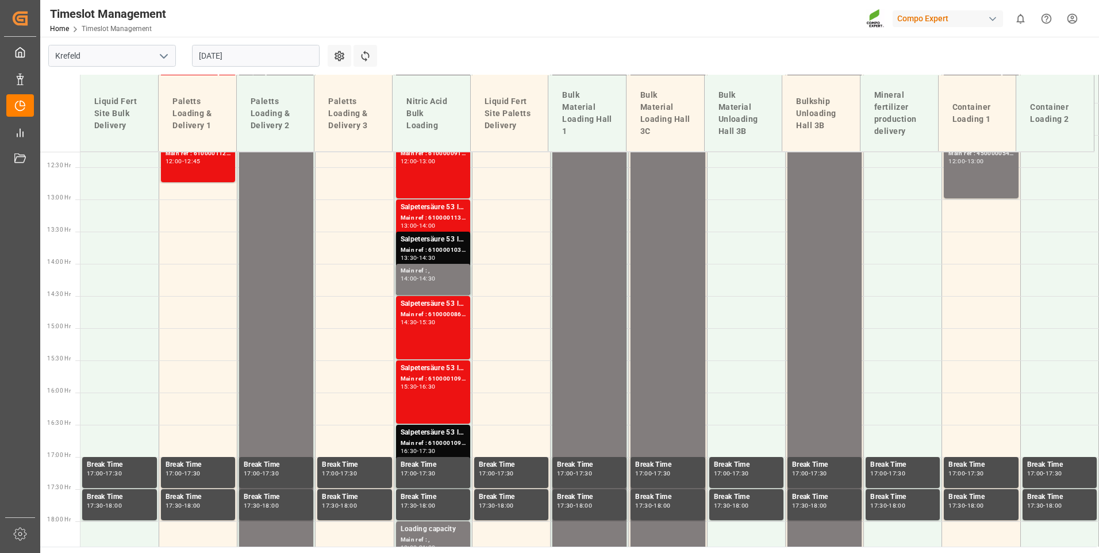
scroll to position [636, 0]
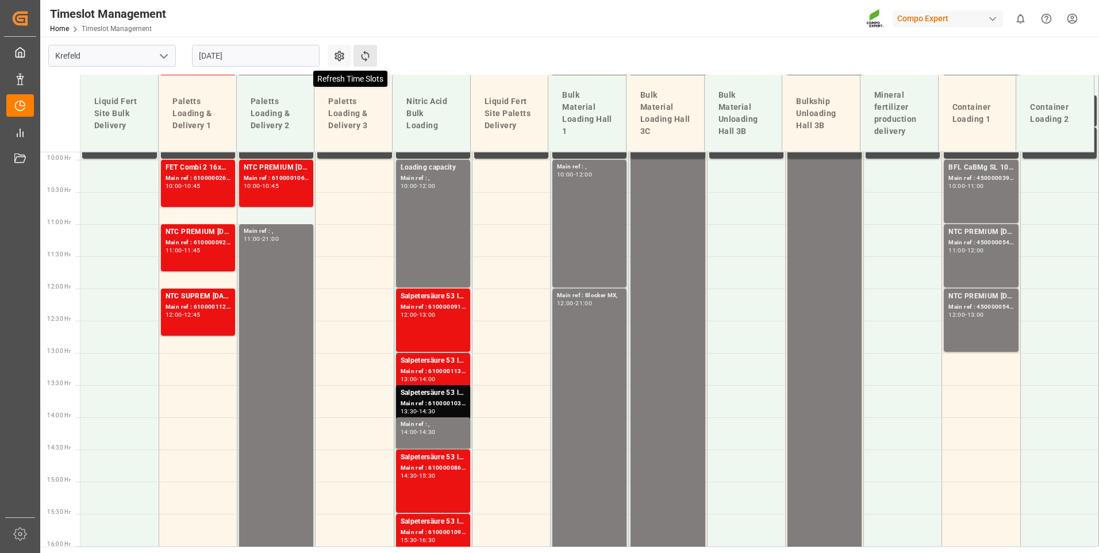
click at [370, 52] on icon at bounding box center [365, 56] width 12 height 12
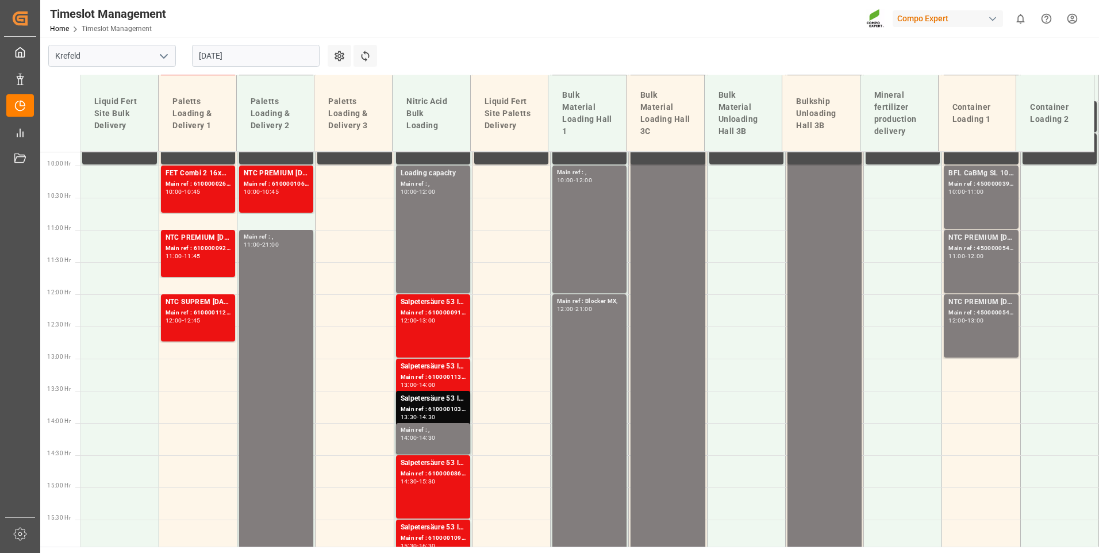
scroll to position [521, 0]
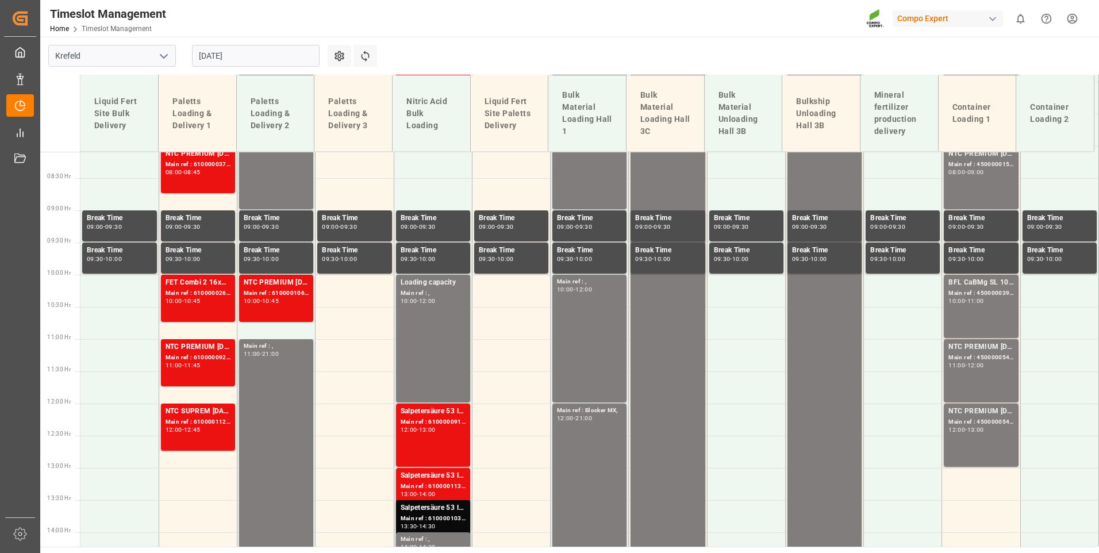
click at [241, 48] on input "[DATE]" at bounding box center [256, 56] width 128 height 22
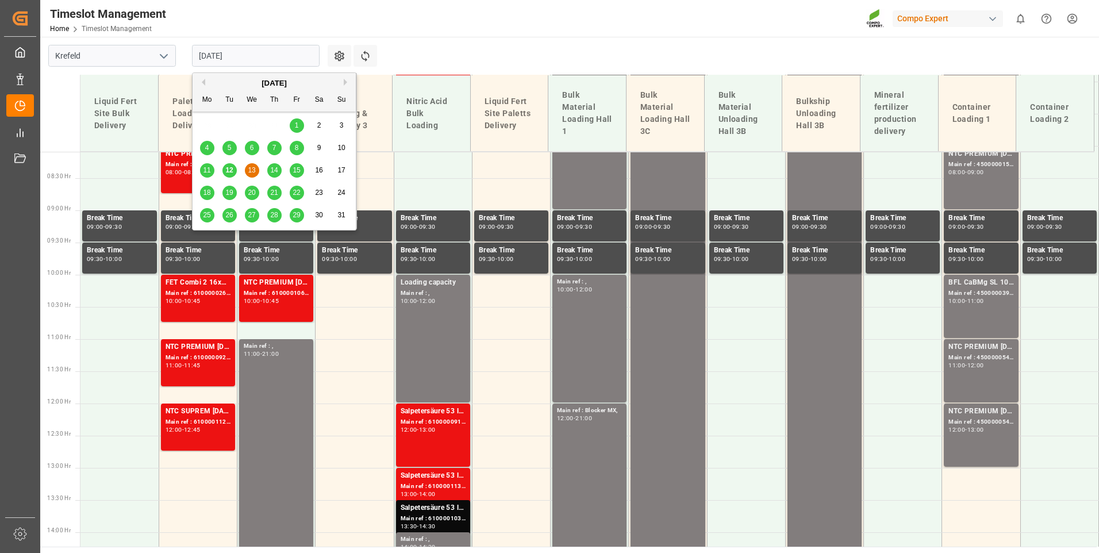
click at [204, 192] on span "18" at bounding box center [206, 193] width 7 height 8
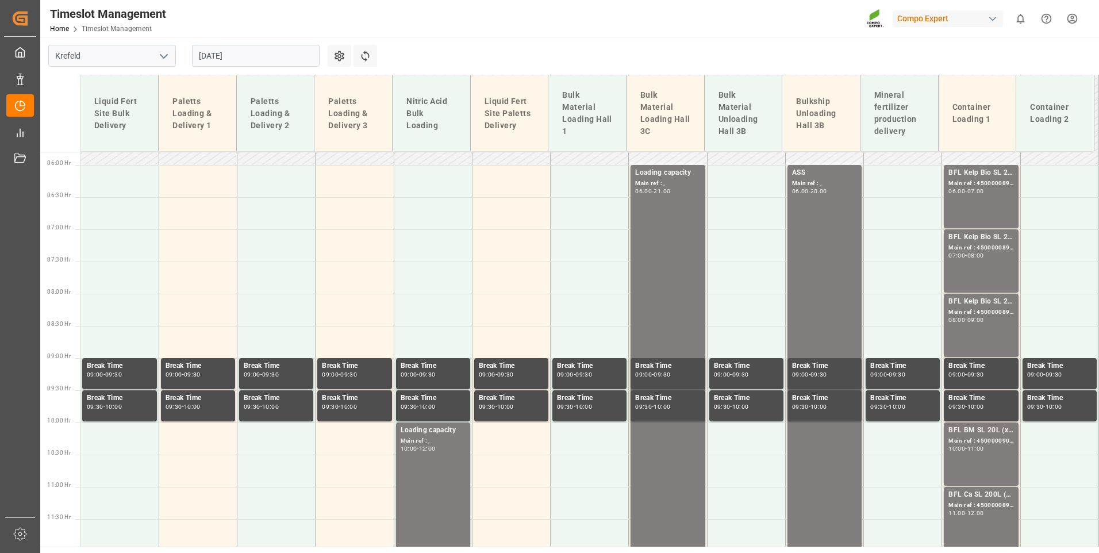
scroll to position [291, 0]
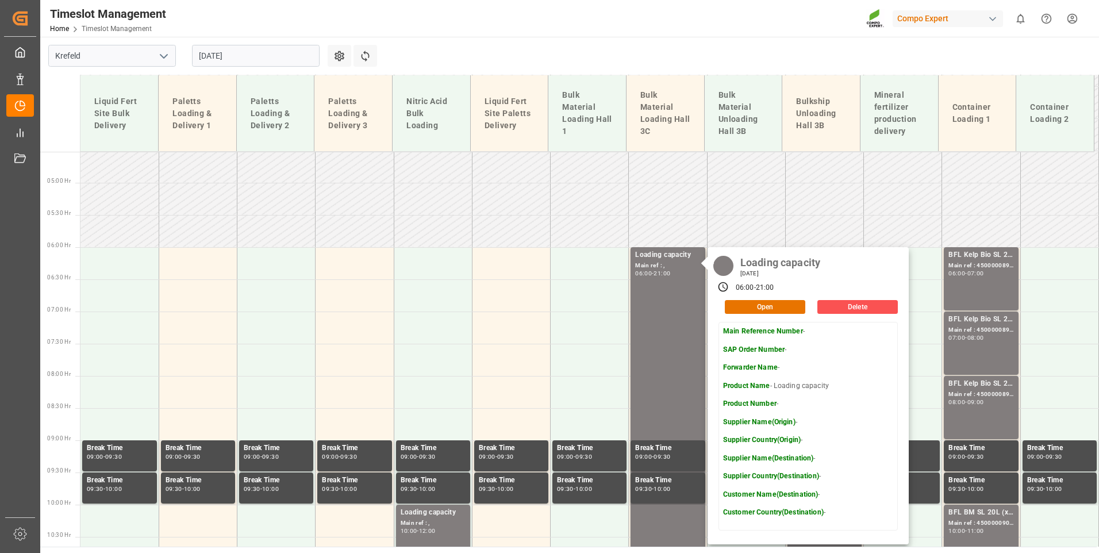
click at [521, 63] on main "[GEOGRAPHIC_DATA] [DATE] Settings Refresh Time Slots Liquid Fert Site Bulk Deli…" at bounding box center [568, 292] width 1057 height 510
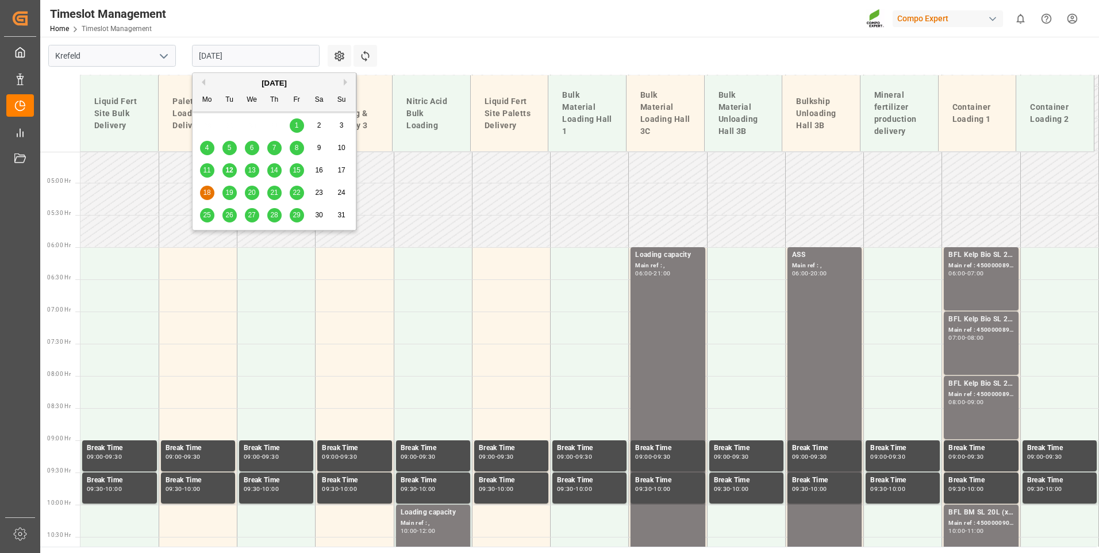
click at [245, 54] on input "[DATE]" at bounding box center [256, 56] width 128 height 22
click at [208, 212] on span "25" at bounding box center [206, 215] width 7 height 8
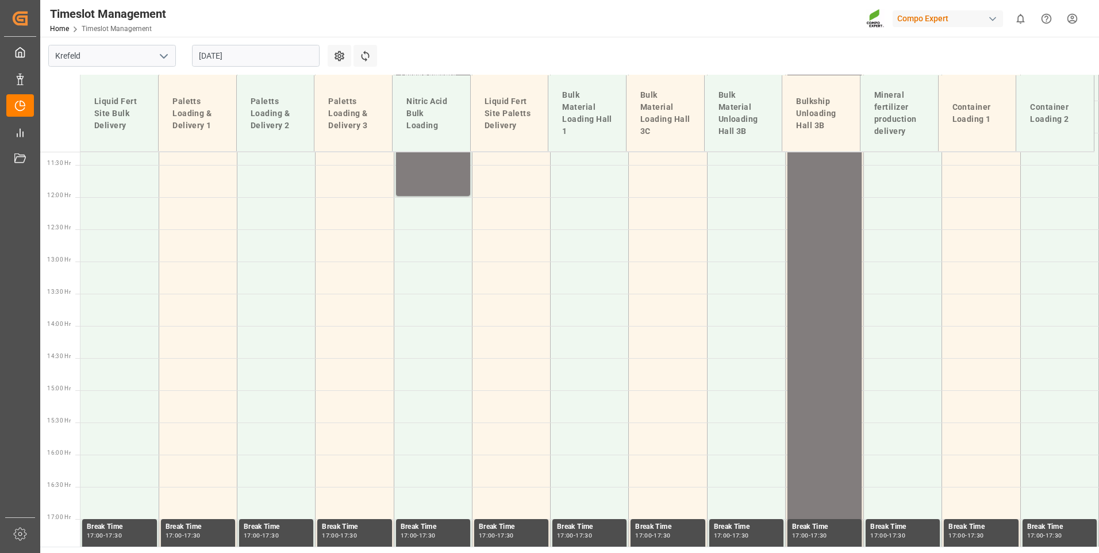
scroll to position [866, 0]
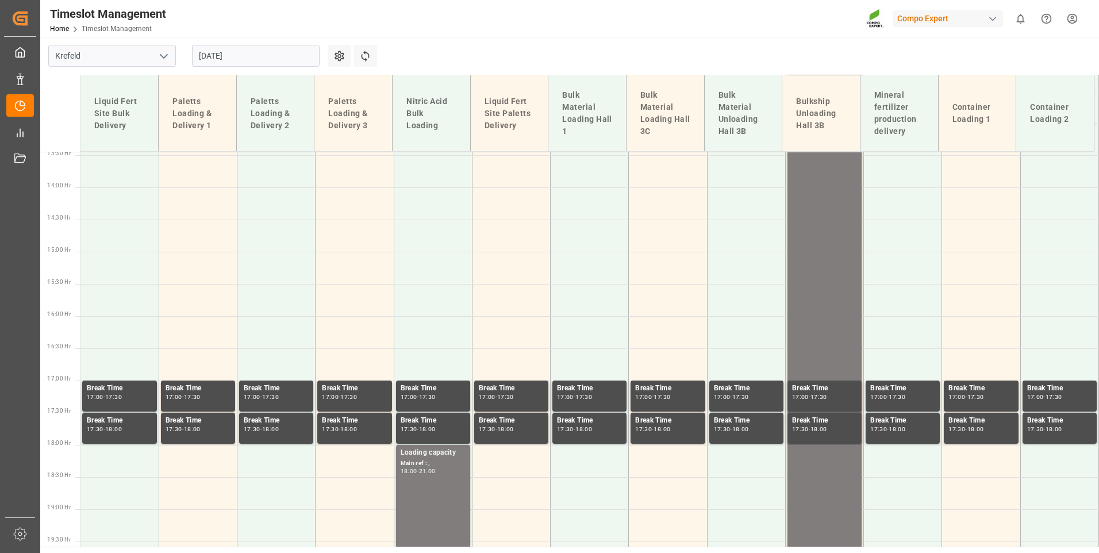
click at [241, 51] on input "[DATE]" at bounding box center [256, 56] width 128 height 22
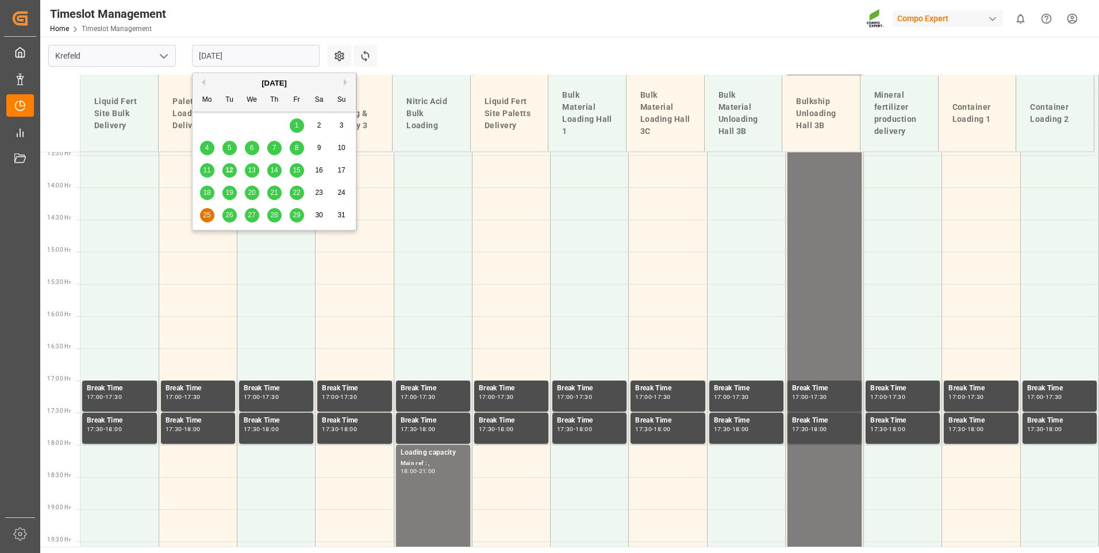
click at [207, 195] on span "18" at bounding box center [206, 193] width 7 height 8
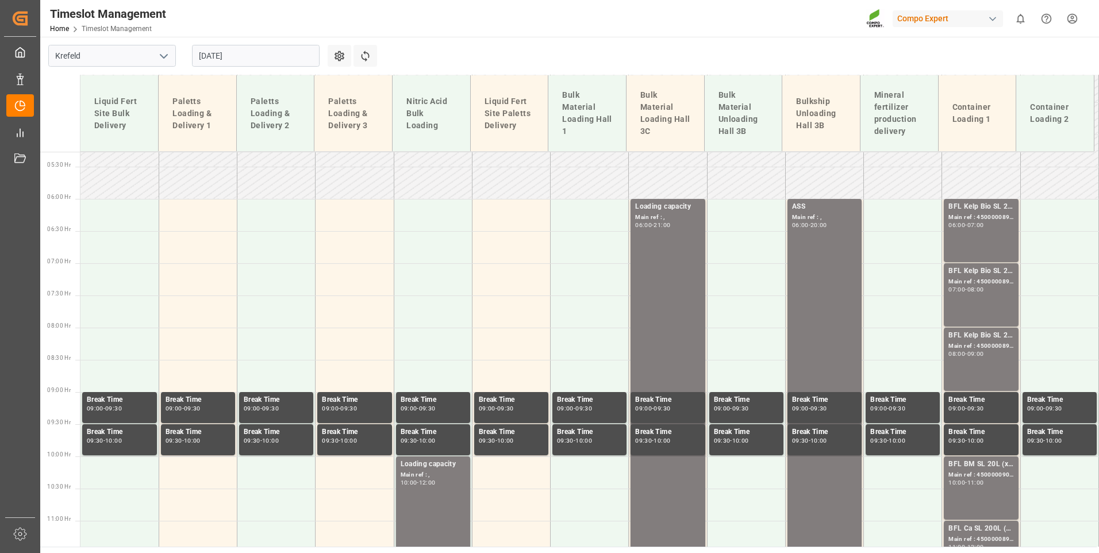
scroll to position [348, 0]
